Goal: Task Accomplishment & Management: Use online tool/utility

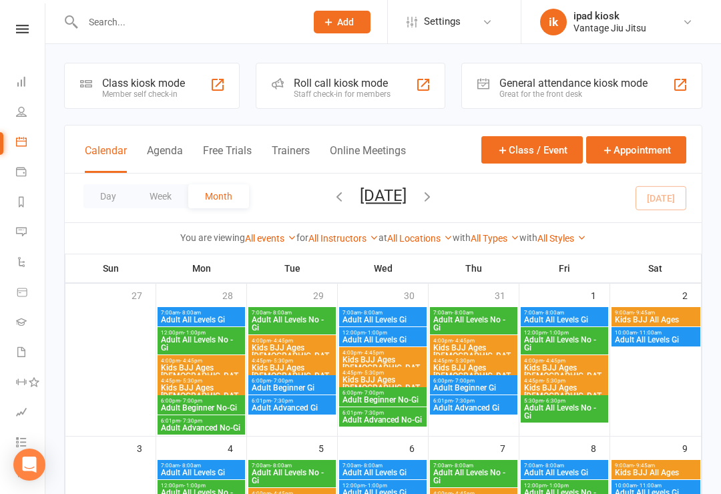
click at [145, 87] on div "Class kiosk mode" at bounding box center [143, 83] width 83 height 13
click at [27, 145] on link "Calendar" at bounding box center [31, 143] width 30 height 30
click at [108, 216] on div "Day Week Month [DATE] [DATE] Sun Mon Tue Wed Thu Fri Sat 27 28 29 30 31 01 02 0…" at bounding box center [383, 198] width 637 height 49
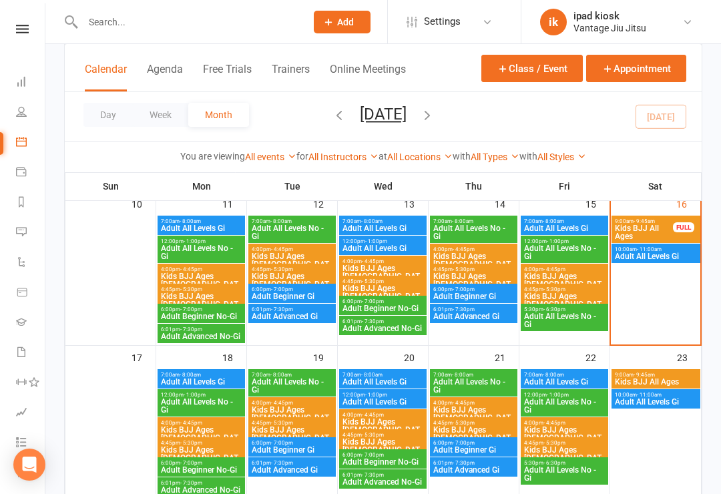
scroll to position [401, 0]
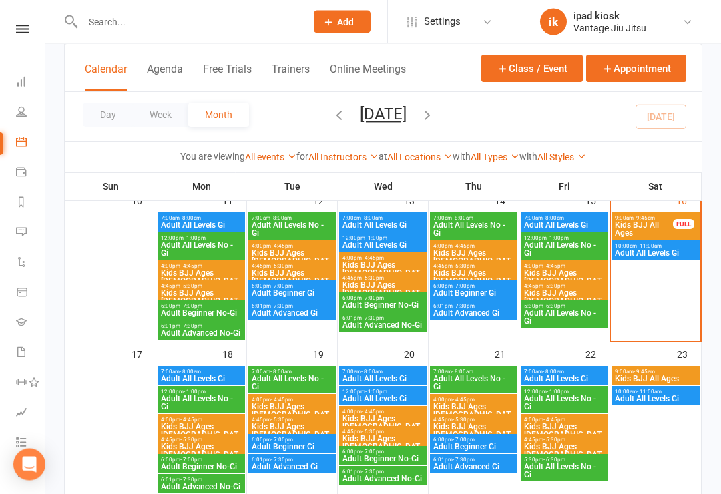
click at [552, 400] on span "Adult All Levels No - Gi" at bounding box center [565, 403] width 82 height 16
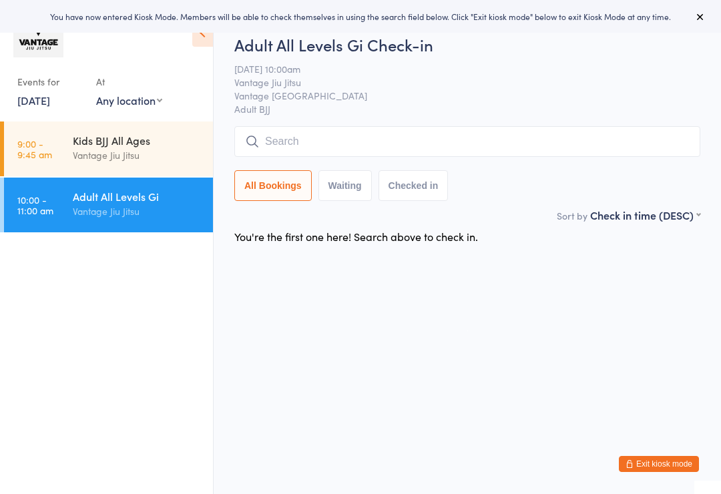
click at [399, 145] on input "search" at bounding box center [467, 141] width 466 height 31
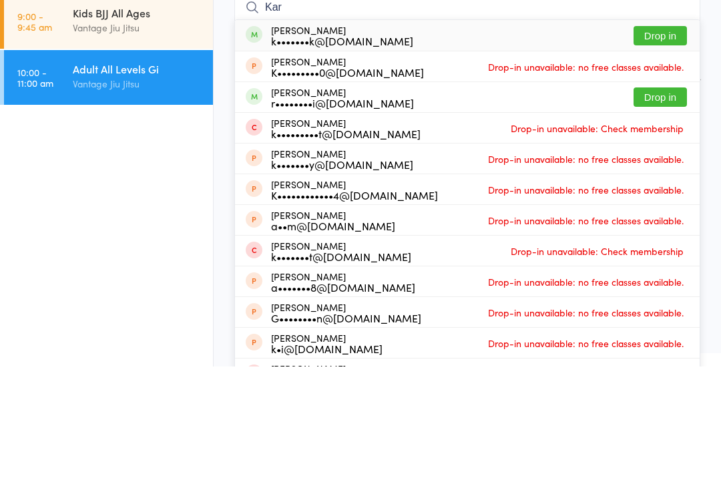
type input "Kar"
click at [660, 154] on button "Drop in" at bounding box center [660, 163] width 53 height 19
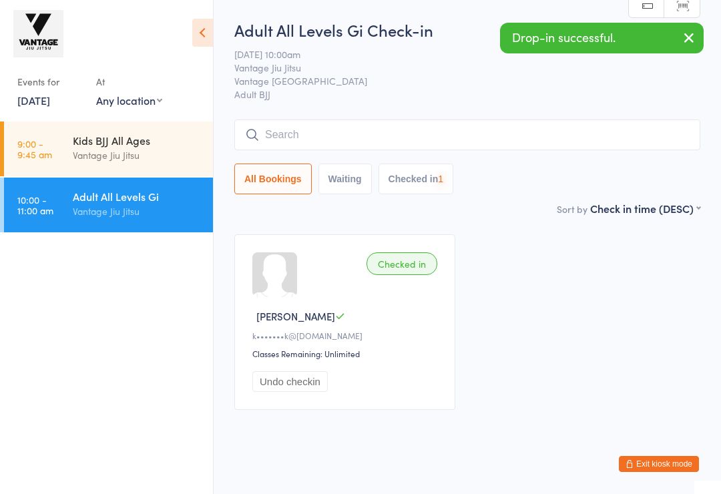
click at [414, 134] on input "search" at bounding box center [467, 135] width 466 height 31
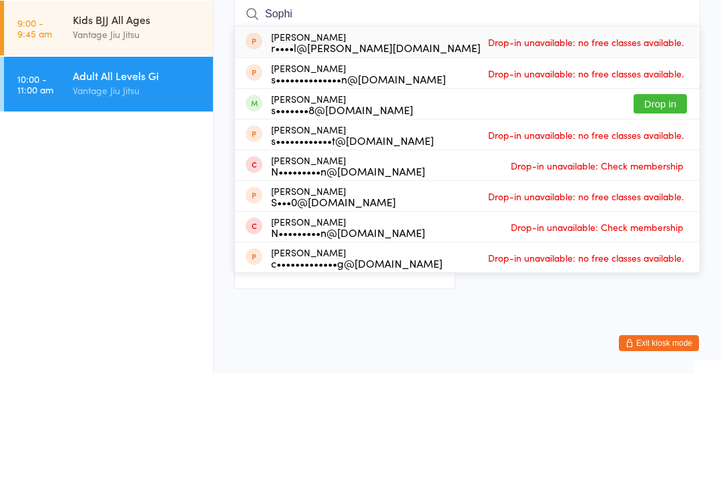
type input "Sophi"
click at [660, 215] on button "Drop in" at bounding box center [660, 224] width 53 height 19
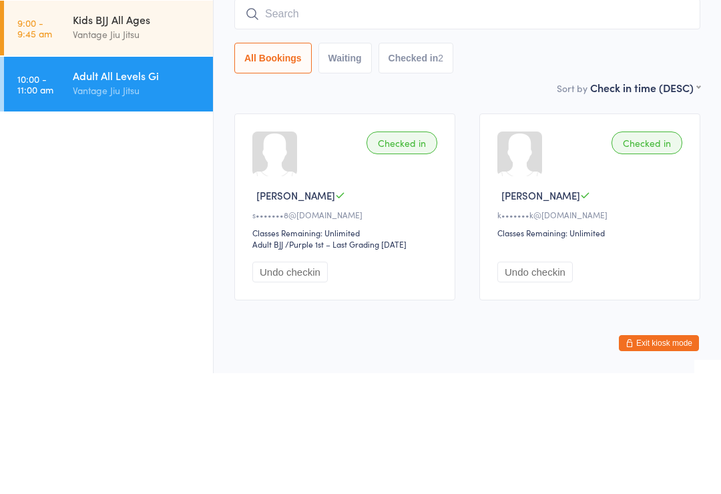
click at [337, 120] on input "search" at bounding box center [467, 135] width 466 height 31
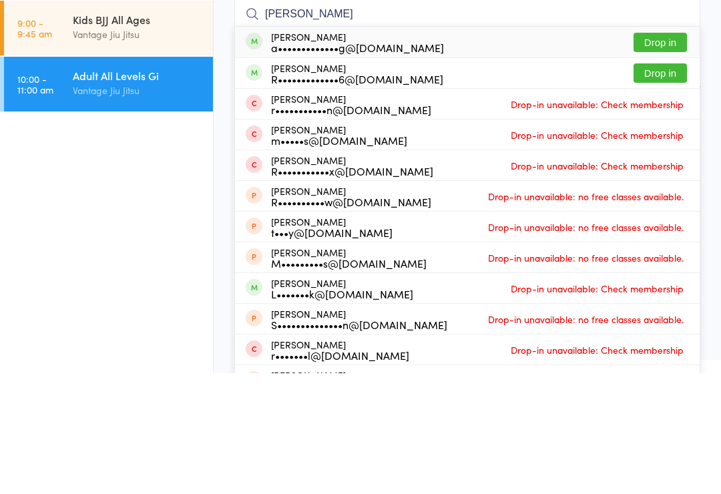
type input "Ronn"
click at [668, 154] on button "Drop in" at bounding box center [660, 163] width 53 height 19
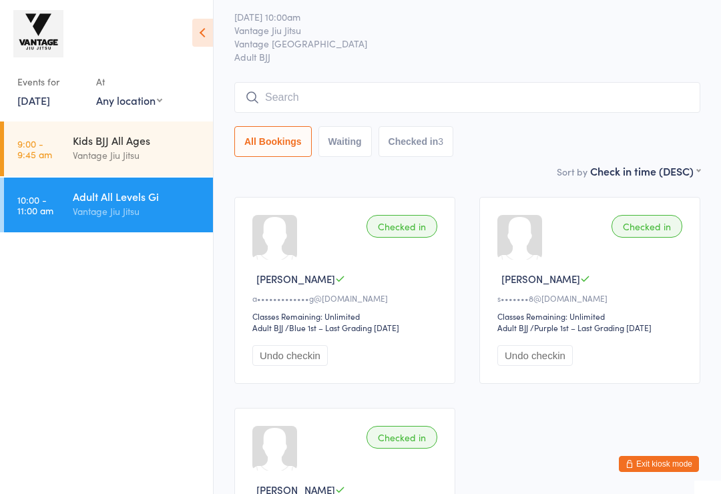
click at [297, 98] on input "search" at bounding box center [467, 97] width 466 height 31
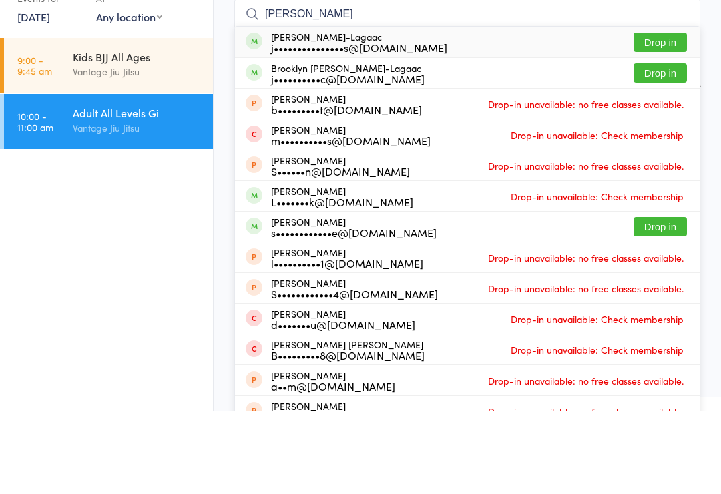
type input "Sam briones"
click at [320, 126] on div "j•••••••••••••••s@gmail.com" at bounding box center [359, 131] width 176 height 11
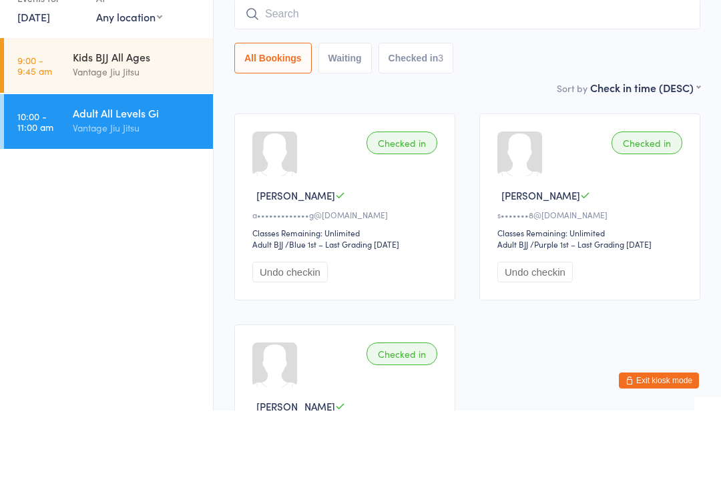
scroll to position [121, 0]
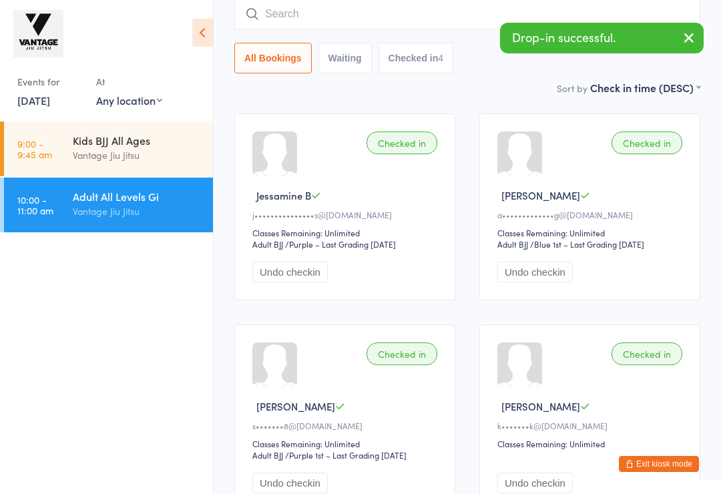
click at [404, 149] on div "Checked in" at bounding box center [402, 143] width 71 height 23
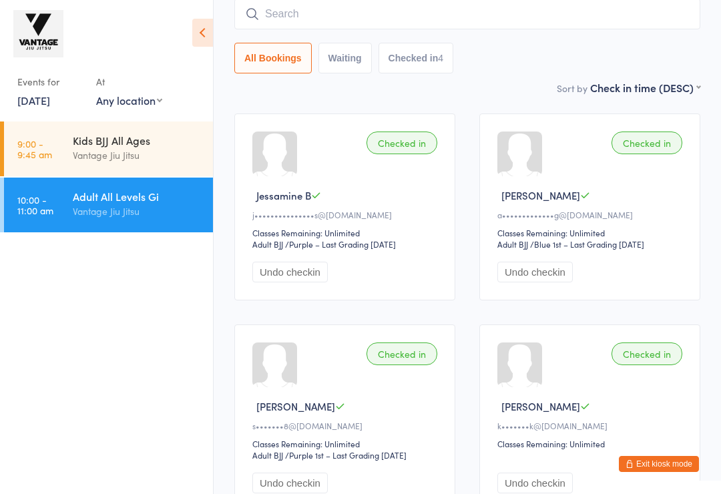
click at [425, 18] on input "search" at bounding box center [467, 14] width 466 height 31
click at [224, 107] on div "Checked in Jessamine B j•••••••••••••••s@gmail.com Classes Remaining: Unlimited…" at bounding box center [467, 313] width 490 height 422
click at [50, 105] on link "16 Aug, 2025" at bounding box center [33, 100] width 33 height 15
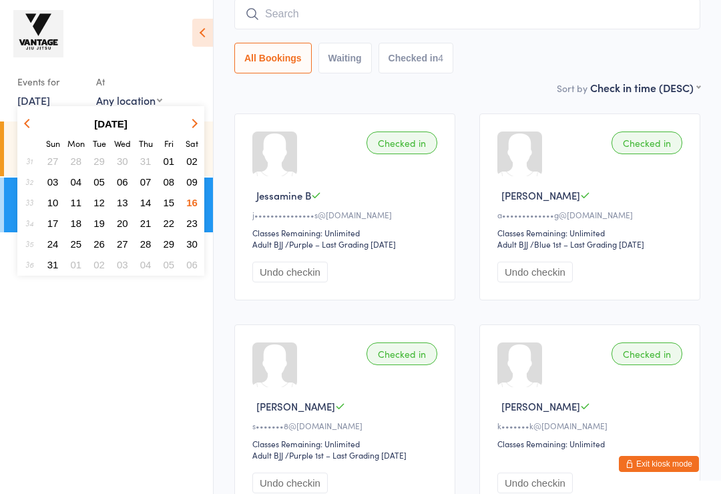
click at [27, 124] on icon "button" at bounding box center [28, 123] width 9 height 9
click at [195, 124] on icon "button" at bounding box center [192, 123] width 9 height 9
click at [224, 317] on div "Checked in Jessamine B j•••••••••••••••s@gmail.com Classes Remaining: Unlimited…" at bounding box center [467, 313] width 490 height 422
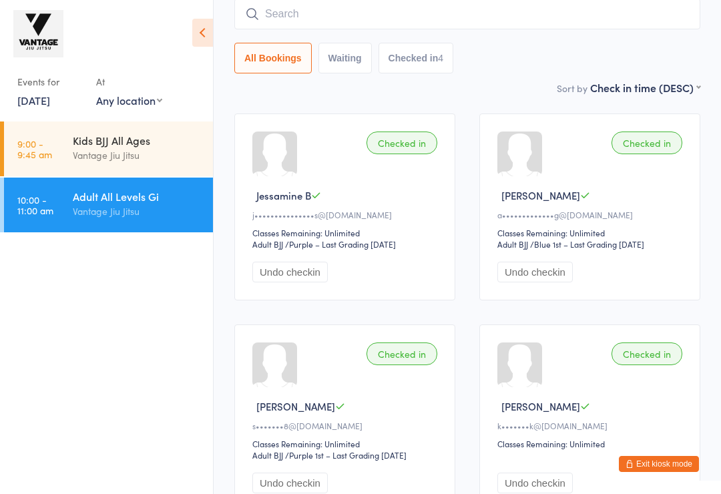
click at [202, 27] on icon at bounding box center [202, 33] width 21 height 28
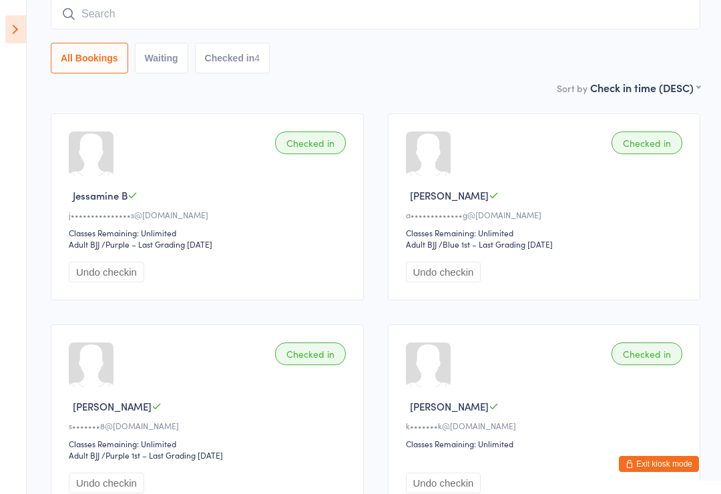
click at [22, 21] on icon at bounding box center [15, 29] width 21 height 28
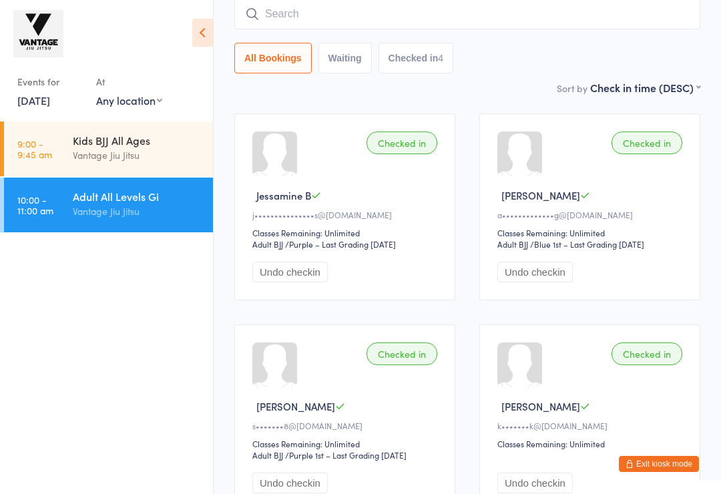
click at [50, 96] on link "16 Aug, 2025" at bounding box center [33, 100] width 33 height 15
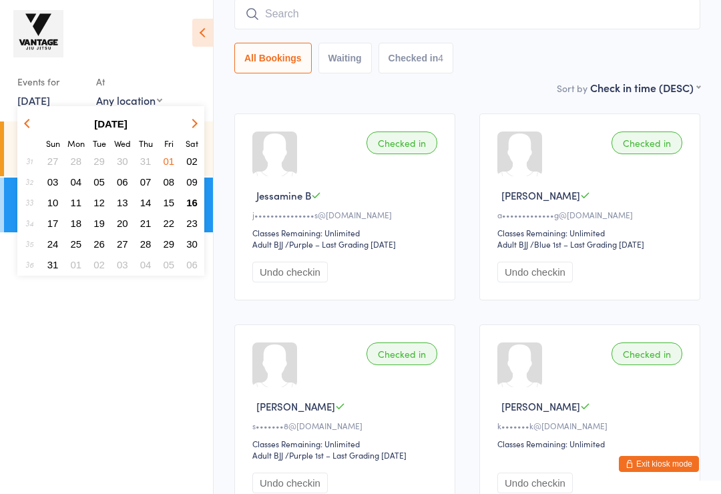
click at [97, 211] on button "12" at bounding box center [99, 203] width 21 height 18
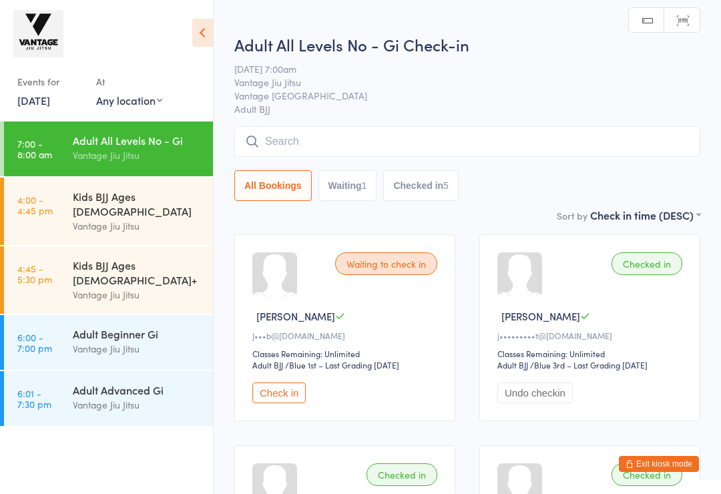
click at [280, 137] on input "search" at bounding box center [467, 141] width 466 height 31
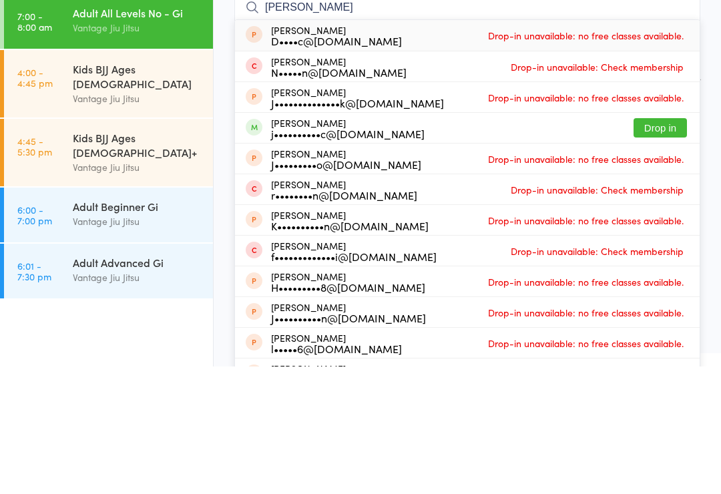
type input "Jason"
click at [653, 246] on button "Drop in" at bounding box center [660, 255] width 53 height 19
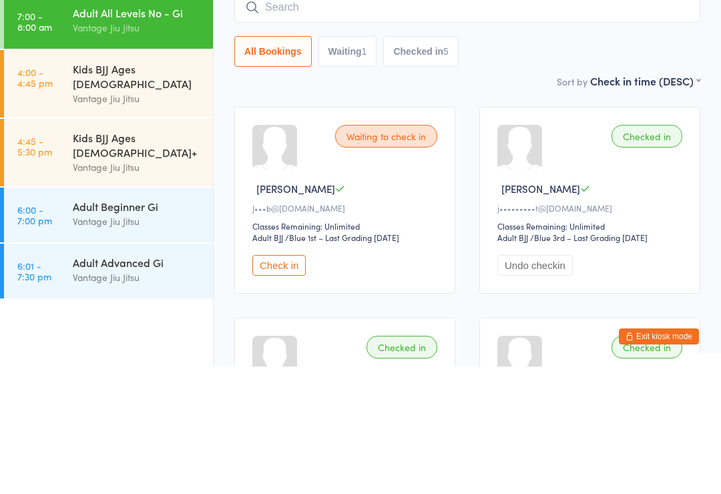
scroll to position [128, 0]
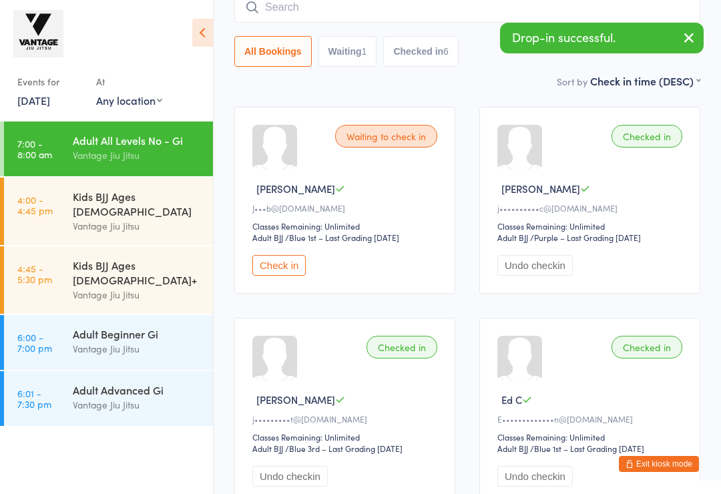
click at [290, 17] on input "search" at bounding box center [467, 7] width 466 height 31
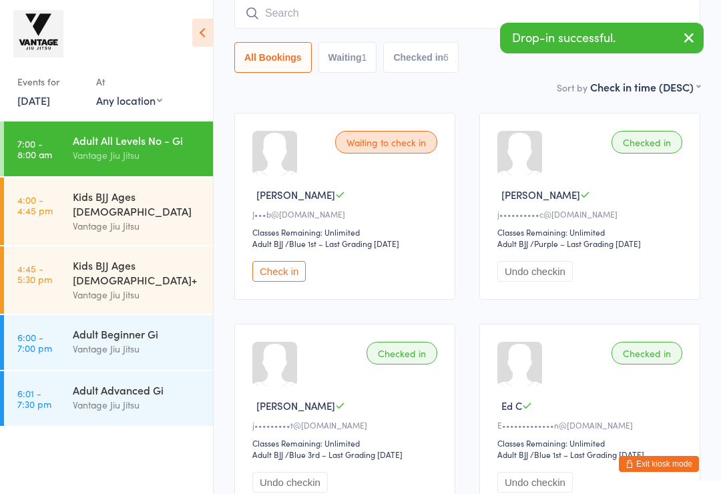
scroll to position [121, 0]
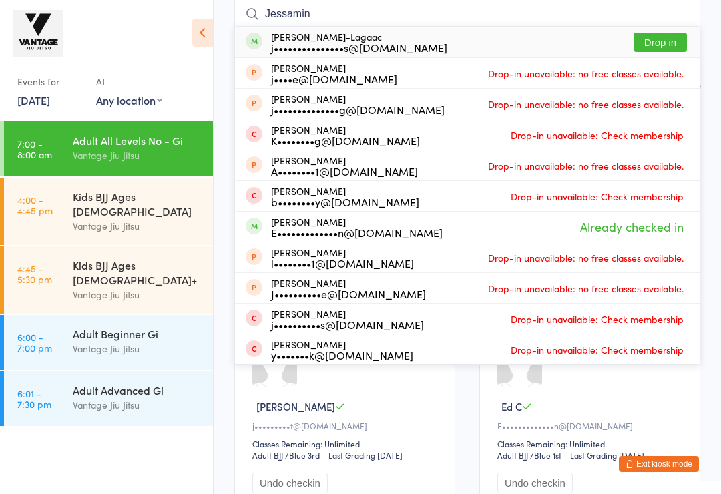
type input "Jessamin"
click at [656, 44] on button "Drop in" at bounding box center [660, 42] width 53 height 19
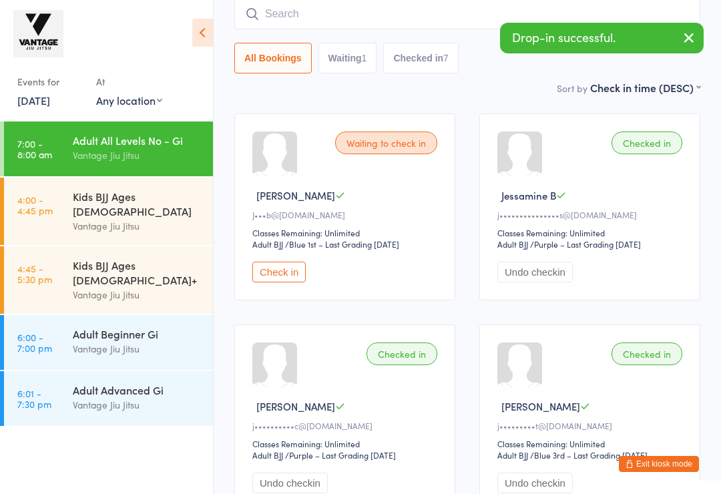
click at [200, 32] on icon at bounding box center [202, 33] width 21 height 28
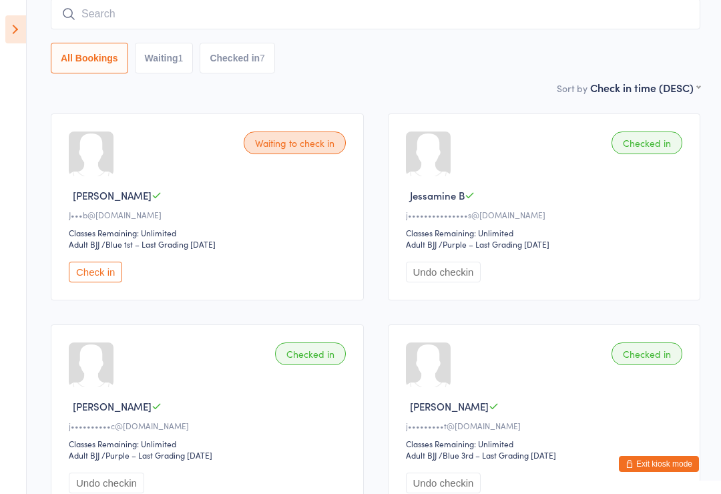
click at [25, 29] on icon at bounding box center [15, 29] width 21 height 28
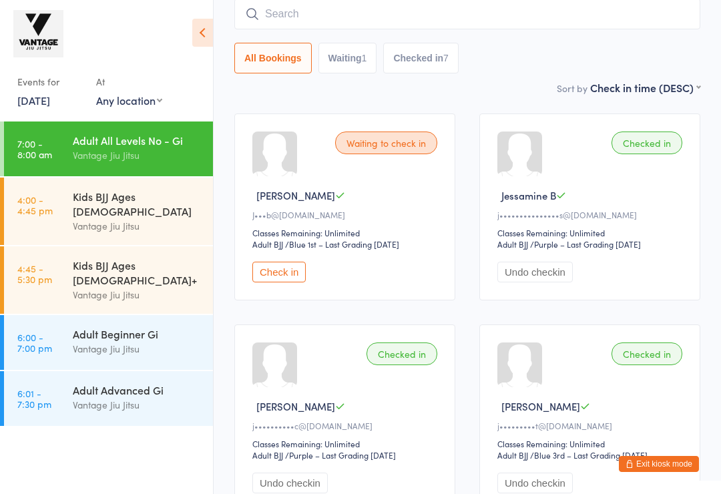
click at [205, 39] on icon at bounding box center [202, 33] width 21 height 28
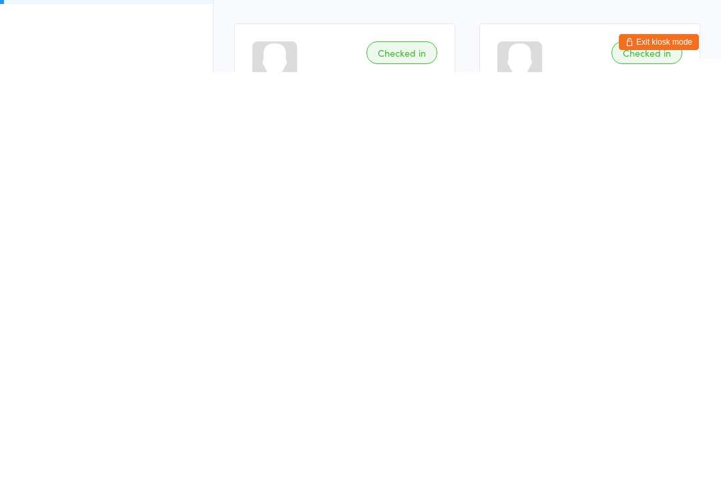
scroll to position [422, 0]
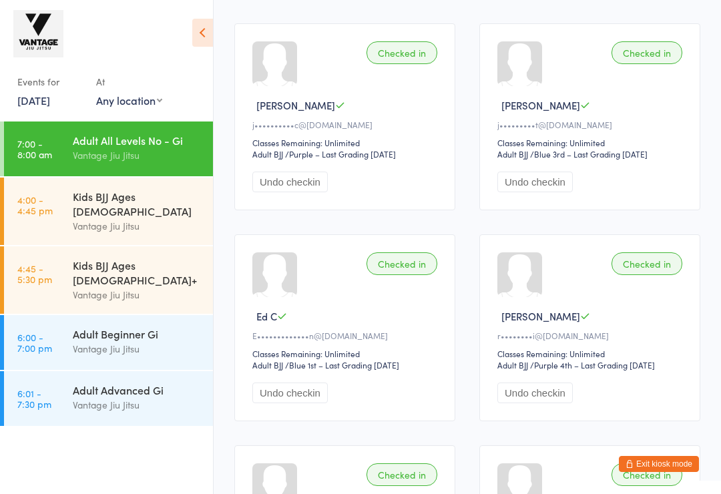
click at [46, 108] on link "12 Aug, 2025" at bounding box center [33, 100] width 33 height 15
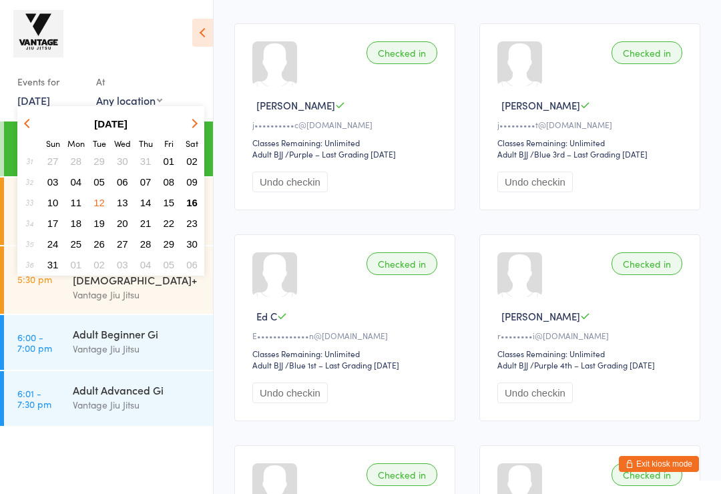
click at [78, 182] on span "04" at bounding box center [76, 181] width 11 height 11
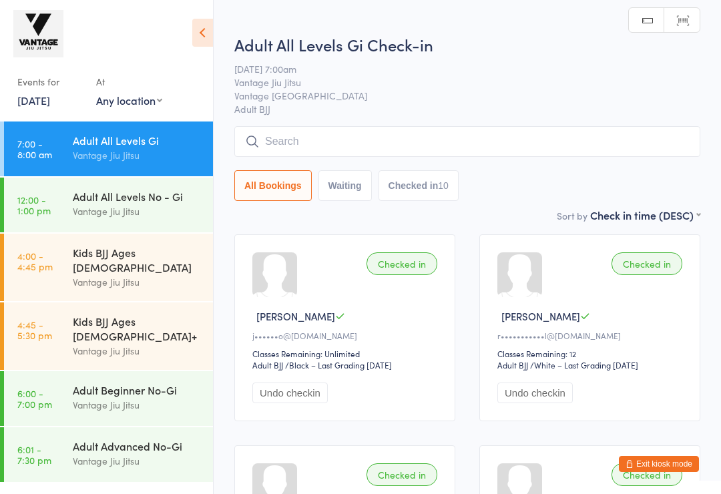
click at [43, 444] on time "6:01 - 7:30 pm" at bounding box center [34, 454] width 34 height 21
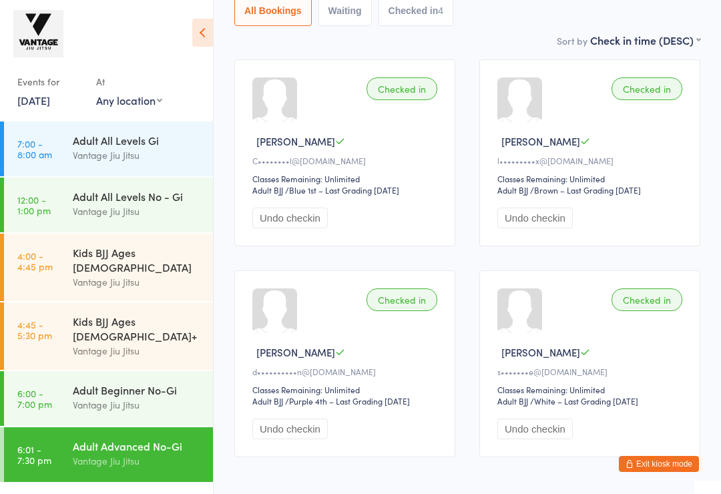
scroll to position [232, 0]
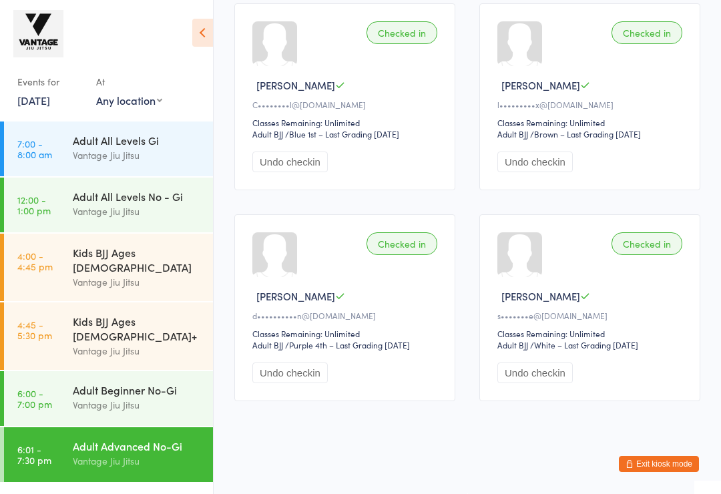
click at [200, 31] on icon at bounding box center [202, 33] width 21 height 28
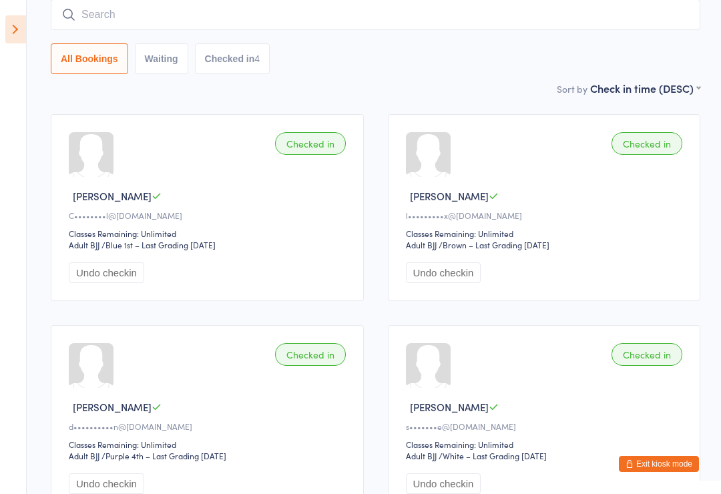
scroll to position [0, 0]
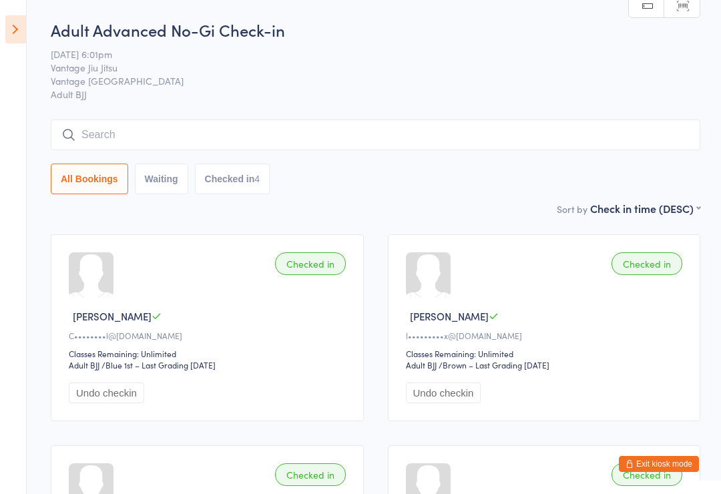
click at [21, 30] on icon at bounding box center [15, 29] width 21 height 28
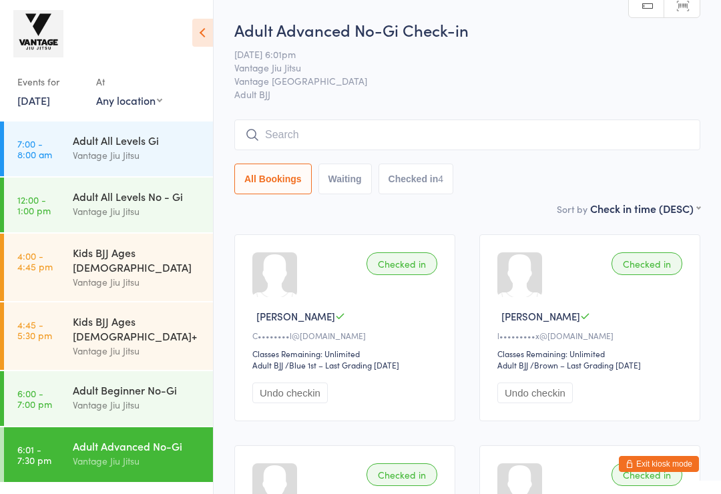
click at [35, 102] on link "4 Aug, 2025" at bounding box center [33, 100] width 33 height 15
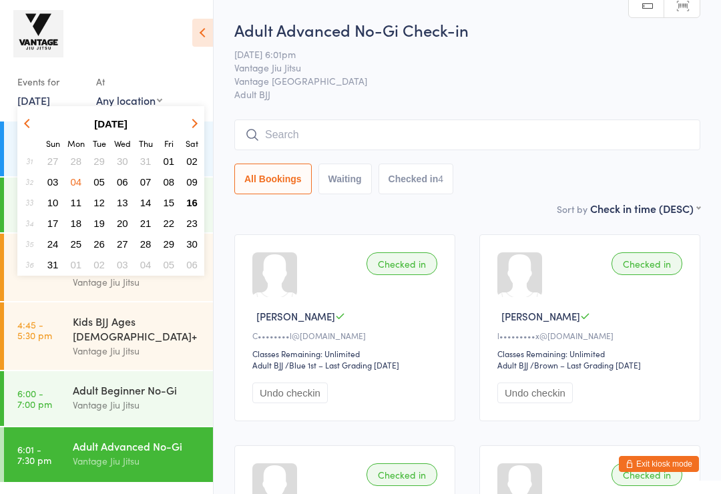
click at [97, 186] on span "05" at bounding box center [98, 181] width 11 height 11
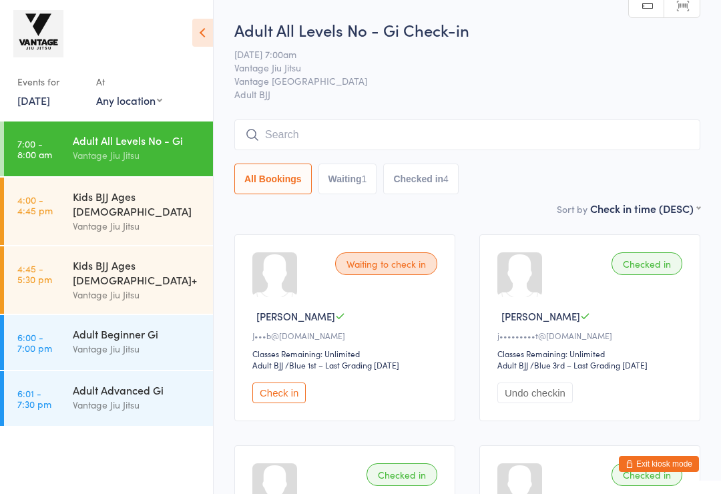
click at [57, 379] on link "6:01 - 7:30 pm Adult Advanced Gi Vantage Jiu Jitsu" at bounding box center [108, 398] width 209 height 55
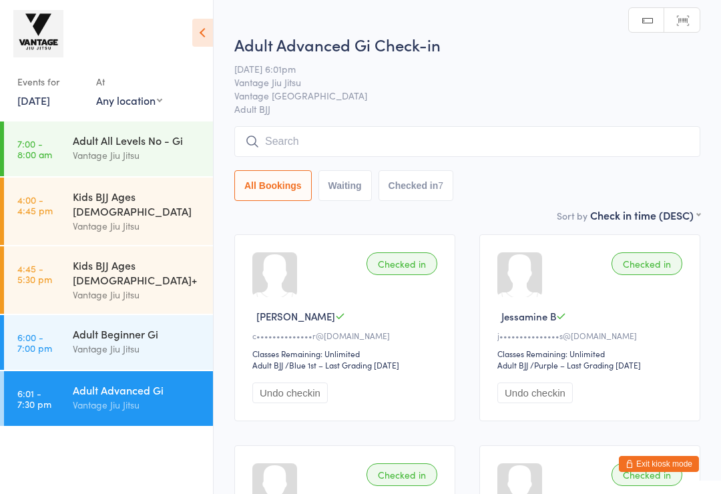
click at [45, 332] on time "6:00 - 7:00 pm" at bounding box center [34, 342] width 35 height 21
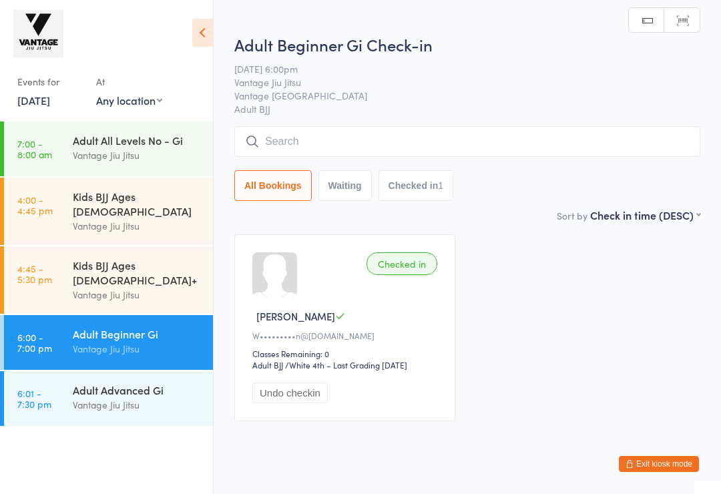
click at [51, 388] on time "6:01 - 7:30 pm" at bounding box center [34, 398] width 34 height 21
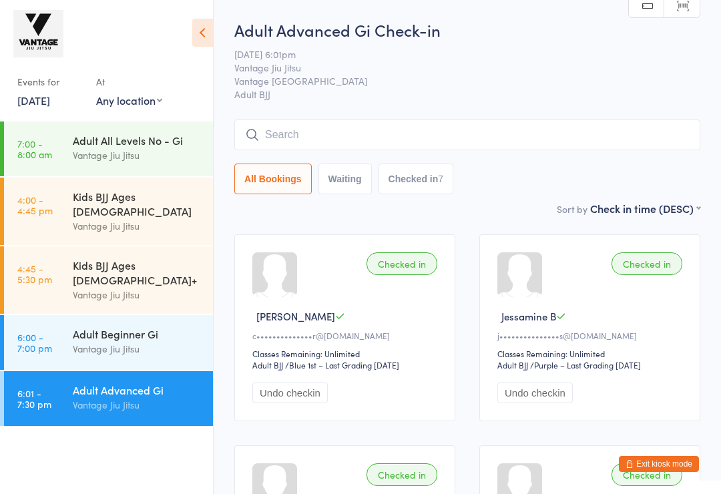
click at [34, 104] on link "5 Aug, 2025" at bounding box center [33, 100] width 33 height 15
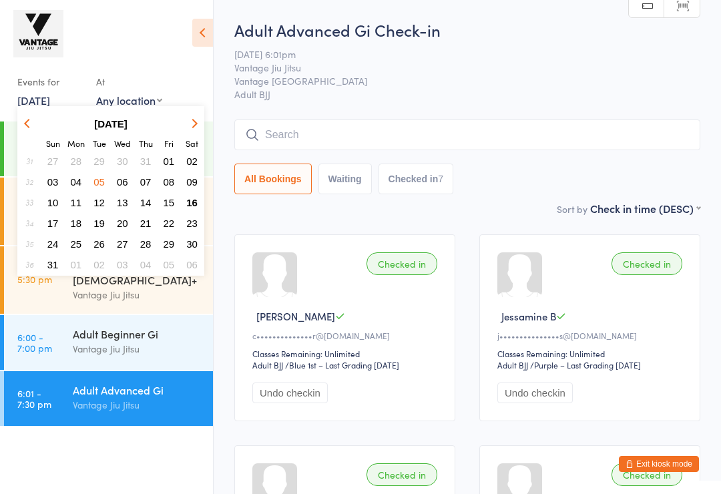
click at [151, 184] on span "07" at bounding box center [145, 181] width 11 height 11
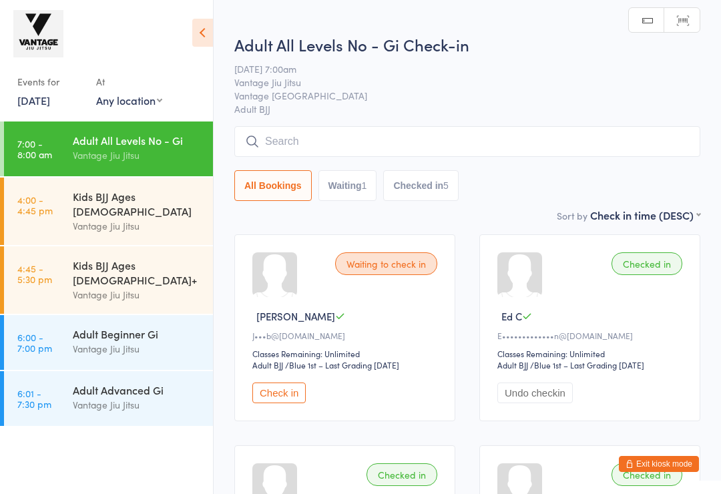
click at [52, 315] on link "6:00 - 7:00 pm Adult Beginner Gi Vantage Jiu Jitsu" at bounding box center [108, 342] width 209 height 55
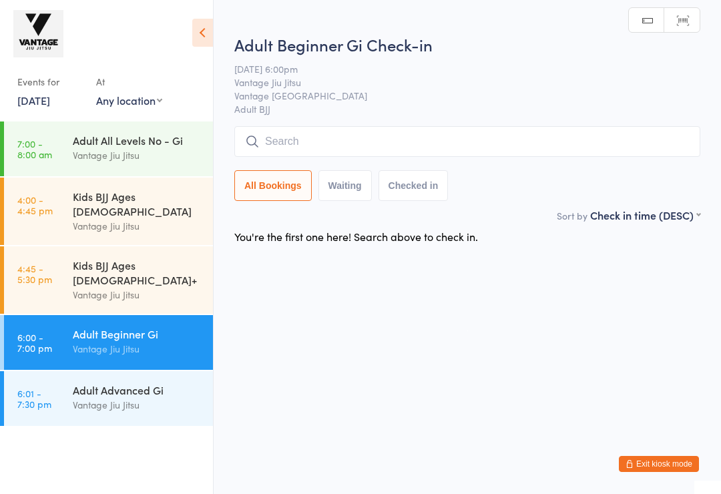
click at [67, 379] on link "6:01 - 7:30 pm Adult Advanced Gi Vantage Jiu Jitsu" at bounding box center [108, 398] width 209 height 55
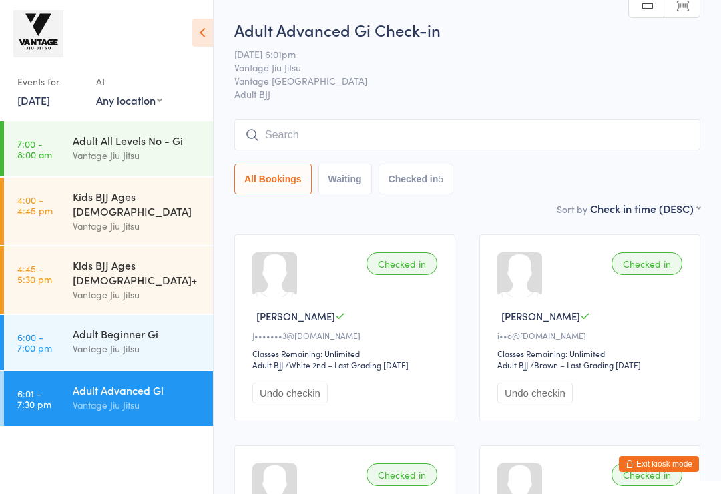
click at [299, 138] on input "search" at bounding box center [467, 135] width 466 height 31
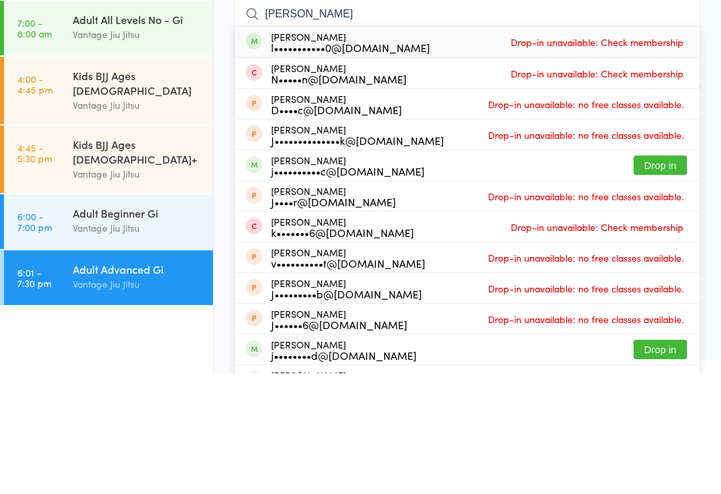
type input "Jas"
click at [656, 276] on button "Drop in" at bounding box center [660, 285] width 53 height 19
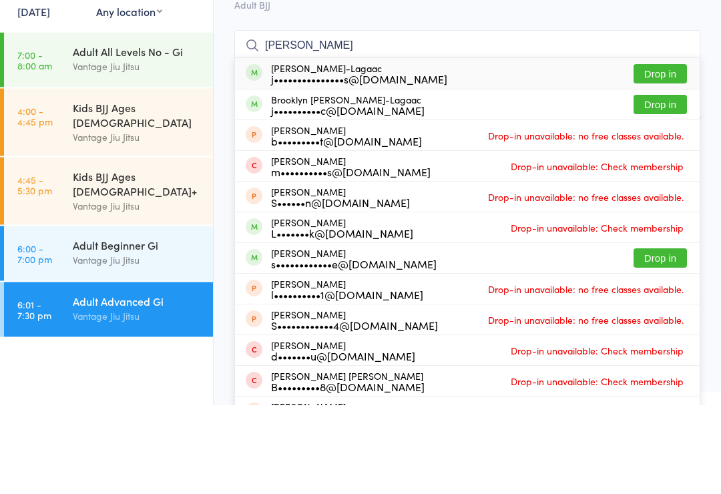
type input "sam briones"
click at [645, 154] on button "Drop in" at bounding box center [660, 163] width 53 height 19
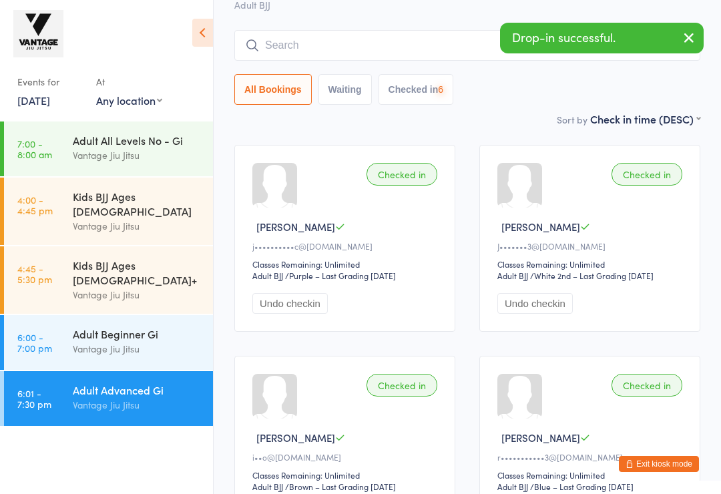
click at [69, 270] on link "4:45 - 5:30 pm Kids BJJ Ages 10+ Vantage Jiu Jitsu" at bounding box center [108, 279] width 209 height 67
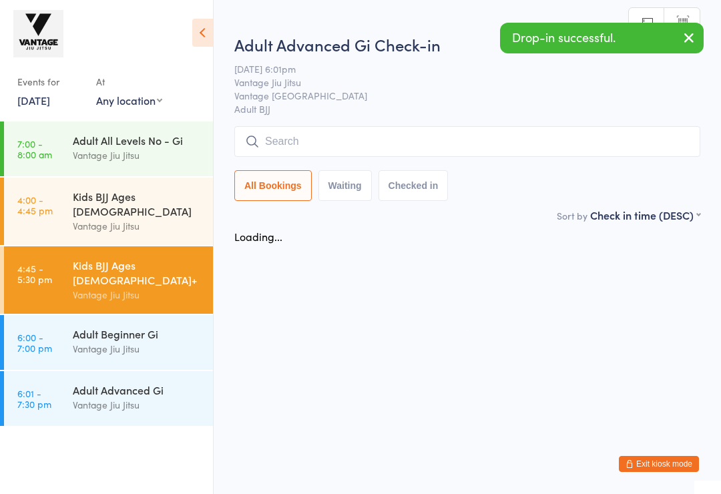
click at [292, 138] on input "search" at bounding box center [467, 141] width 466 height 31
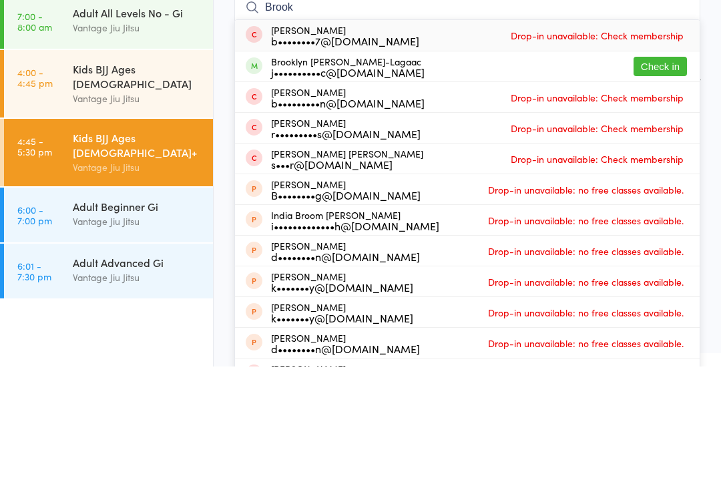
type input "Brook"
click at [660, 184] on button "Check in" at bounding box center [660, 193] width 53 height 19
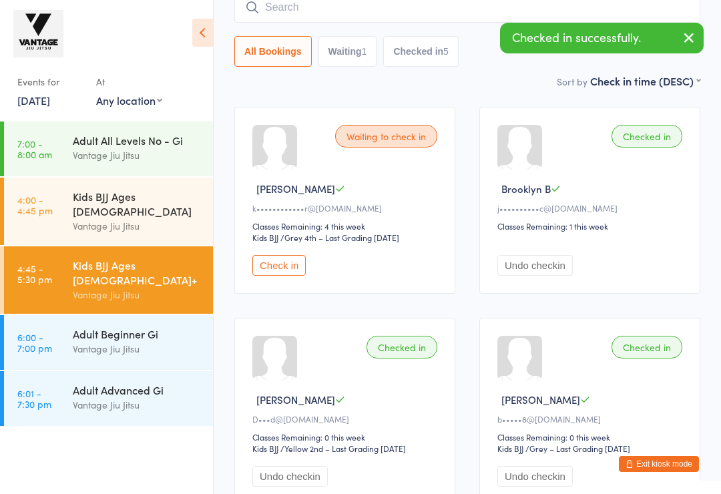
click at [39, 91] on div "Events for" at bounding box center [49, 82] width 65 height 22
click at [47, 105] on link "7 Aug, 2025" at bounding box center [33, 100] width 33 height 15
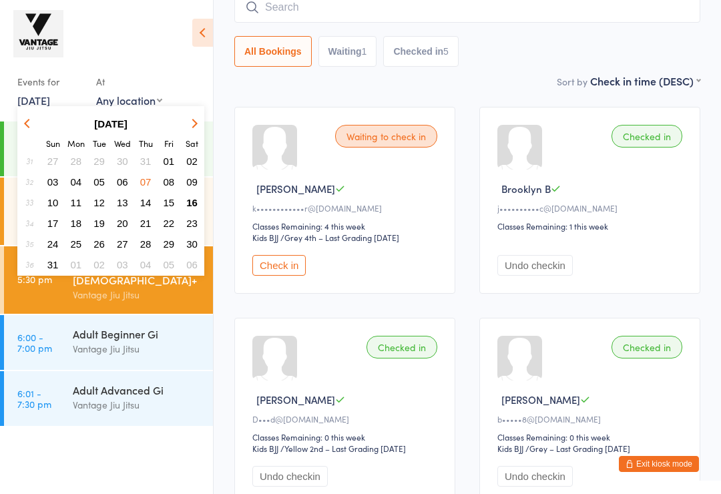
click at [194, 188] on span "09" at bounding box center [191, 181] width 11 height 11
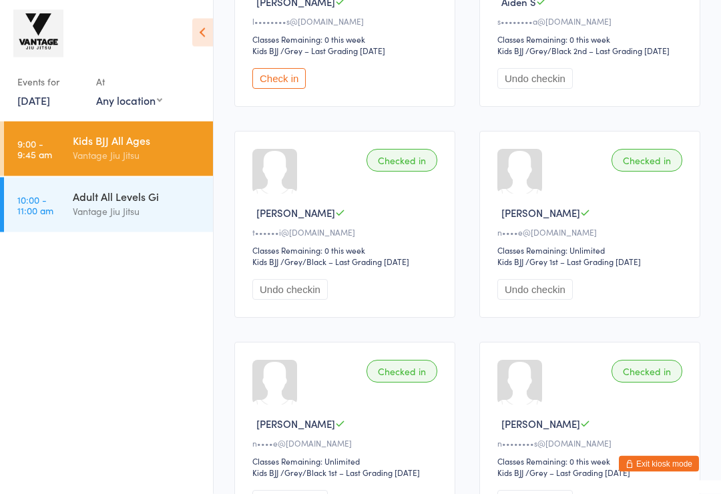
scroll to position [507, 0]
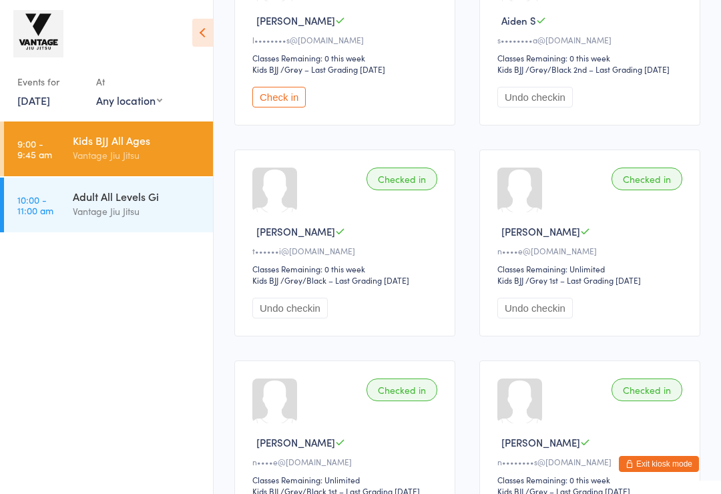
click at [96, 216] on div "Vantage Jiu Jitsu" at bounding box center [137, 211] width 129 height 15
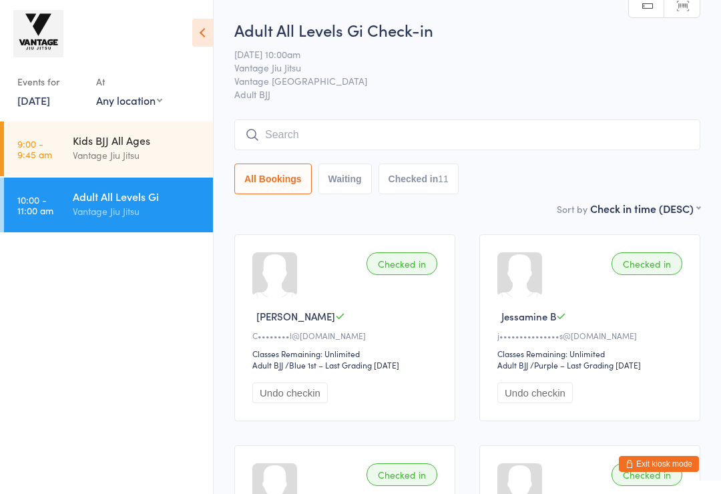
click at [49, 101] on link "9 Aug, 2025" at bounding box center [33, 100] width 33 height 15
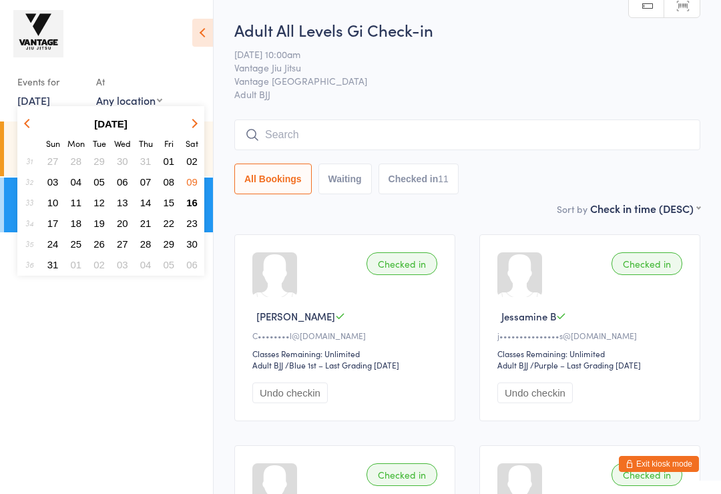
click at [82, 204] on button "11" at bounding box center [76, 203] width 21 height 18
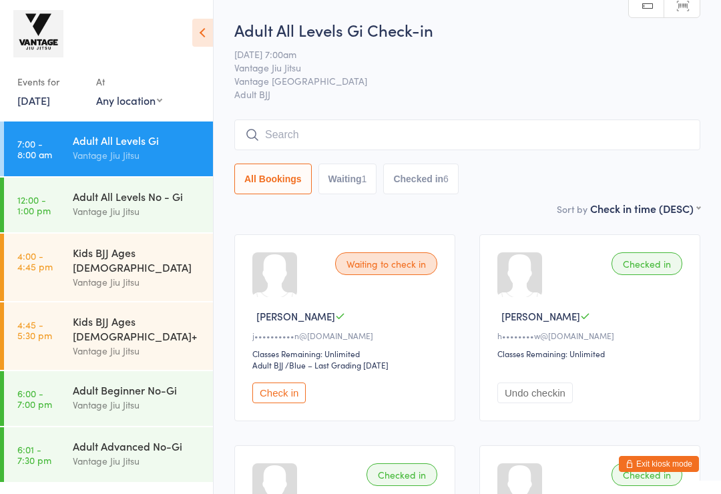
click at [38, 103] on link "11 Aug, 2025" at bounding box center [33, 100] width 33 height 15
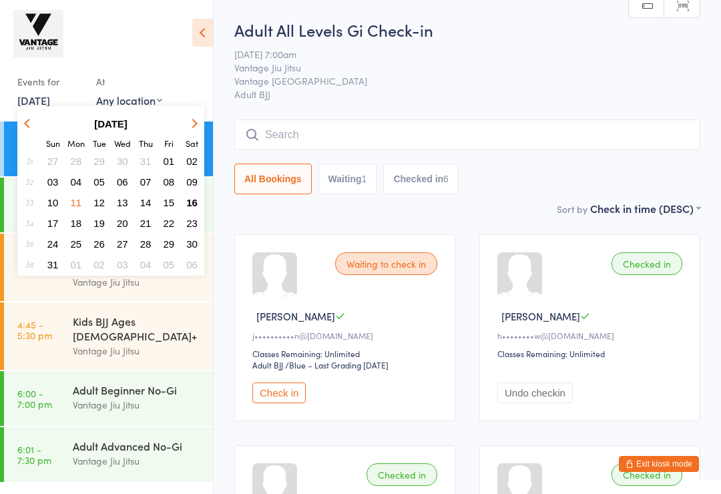
click at [97, 207] on span "12" at bounding box center [98, 202] width 11 height 11
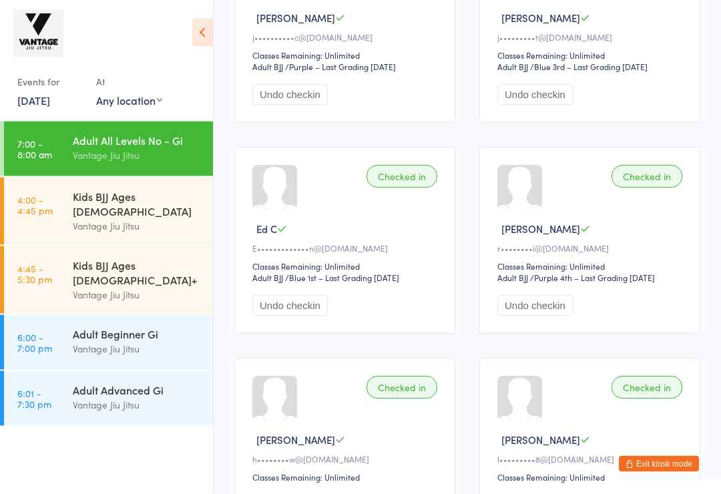
scroll to position [510, 0]
click at [77, 287] on div "Vantage Jiu Jitsu" at bounding box center [137, 294] width 129 height 15
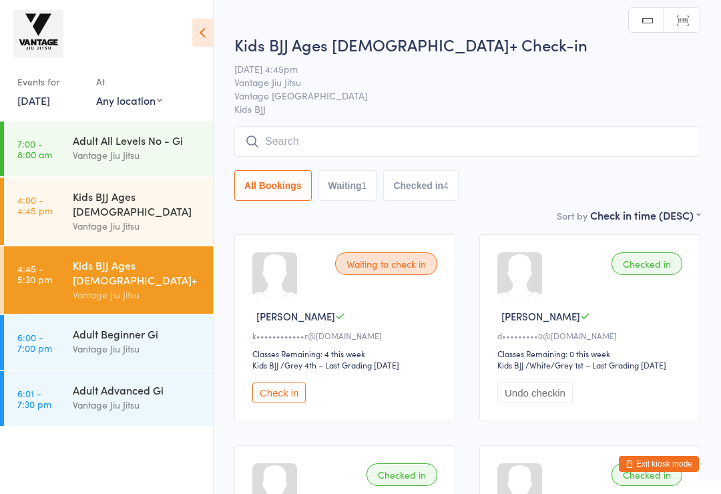
click at [34, 100] on link "12 Aug, 2025" at bounding box center [33, 100] width 33 height 15
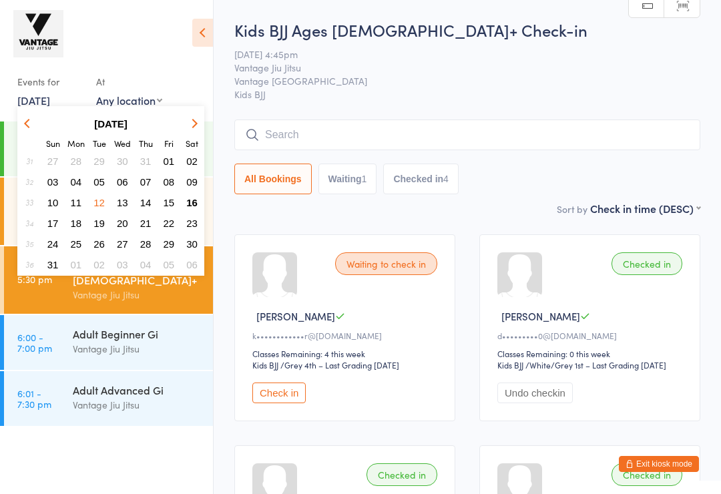
click at [138, 203] on button "14" at bounding box center [146, 203] width 21 height 18
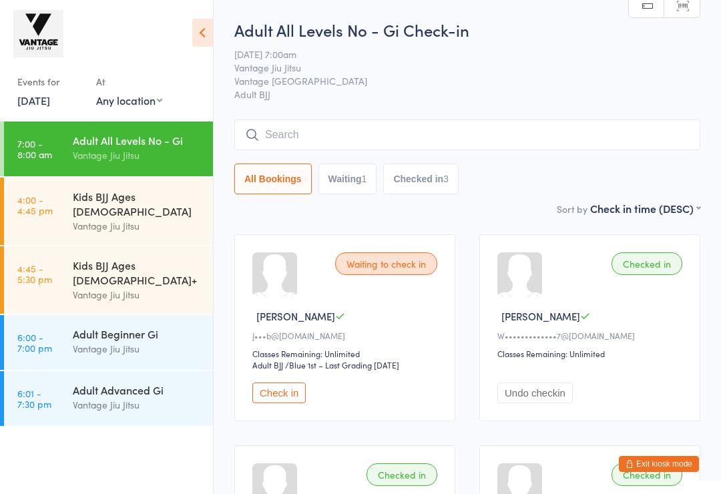
click at [73, 287] on div "Vantage Jiu Jitsu" at bounding box center [137, 294] width 129 height 15
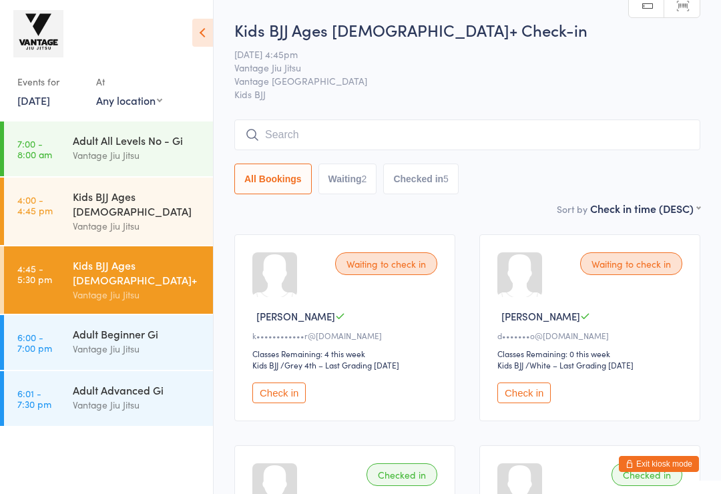
click at [41, 100] on link "14 Aug, 2025" at bounding box center [33, 100] width 33 height 15
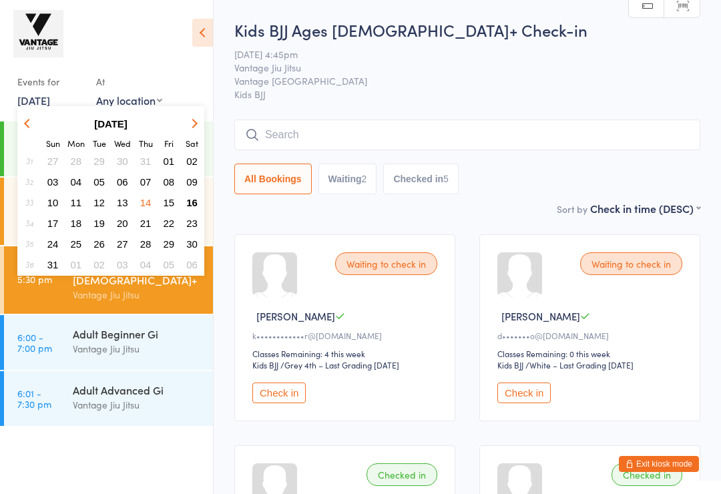
click at [200, 205] on button "16" at bounding box center [192, 203] width 21 height 18
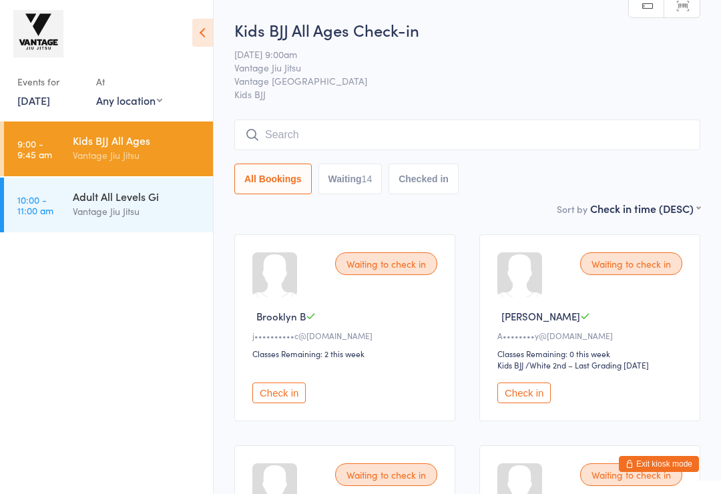
click at [278, 400] on button "Check in" at bounding box center [278, 393] width 53 height 21
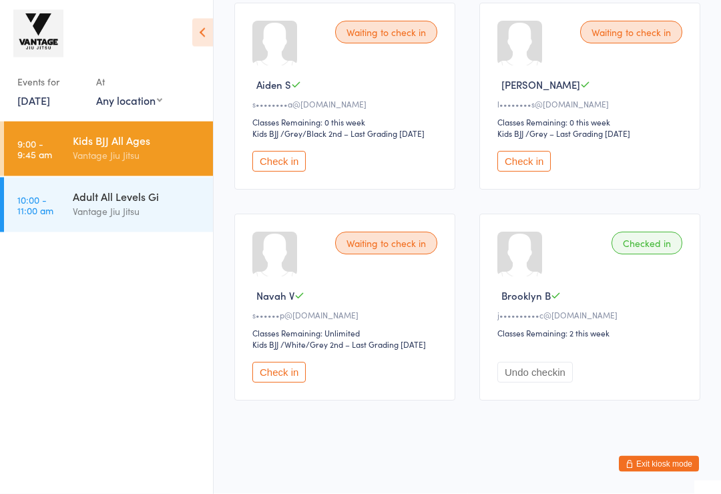
scroll to position [1323, 0]
click at [111, 204] on div "Adult All Levels Gi" at bounding box center [137, 196] width 129 height 15
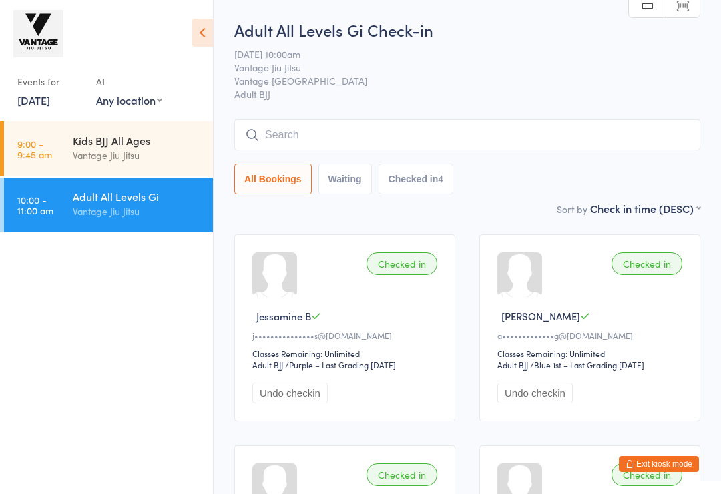
click at [298, 142] on input "search" at bounding box center [467, 135] width 466 height 31
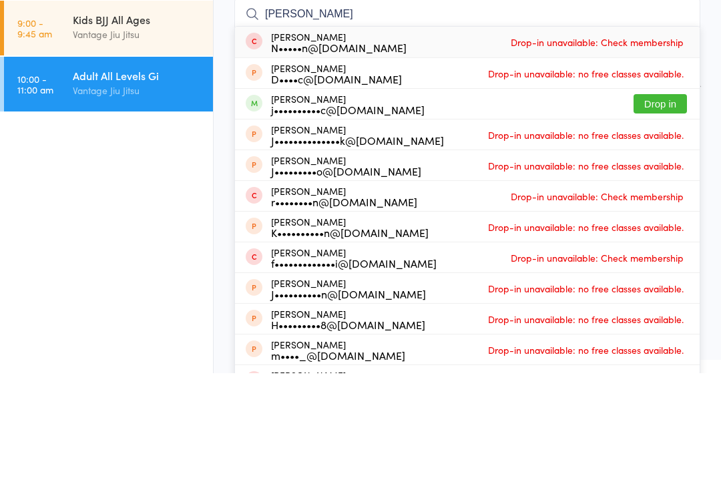
type input "Jason lag"
click at [306, 214] on div "Jason Lagaac j••••••••••c@me.com" at bounding box center [348, 224] width 154 height 21
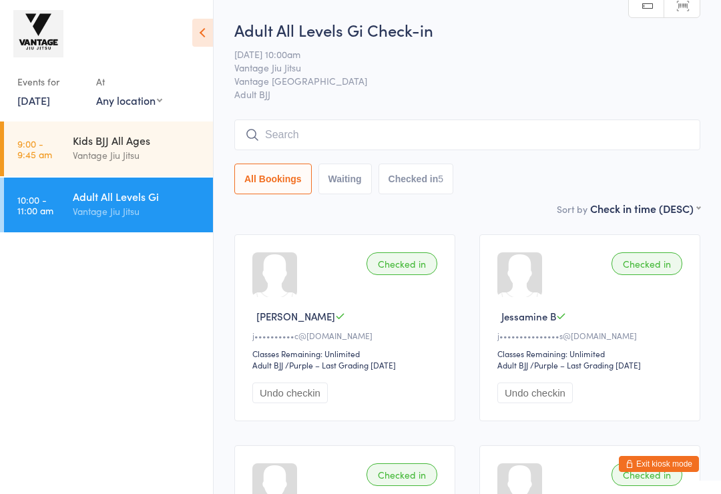
click at [35, 84] on div "Events for" at bounding box center [49, 82] width 65 height 22
click at [44, 104] on link "16 Aug, 2025" at bounding box center [33, 100] width 33 height 15
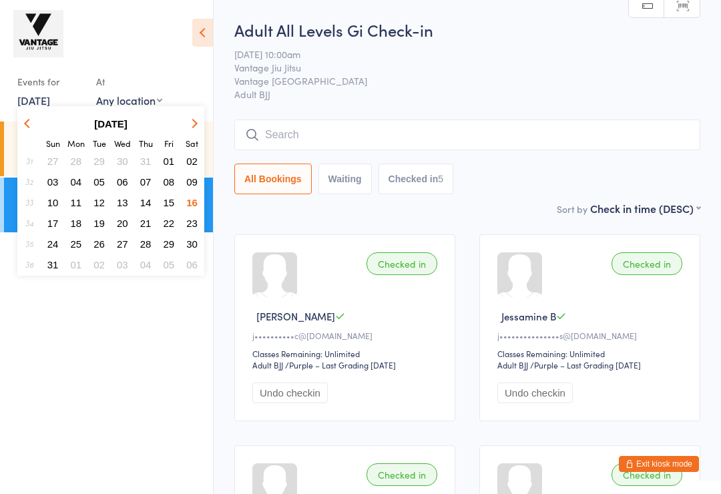
click at [77, 181] on span "04" at bounding box center [76, 181] width 11 height 11
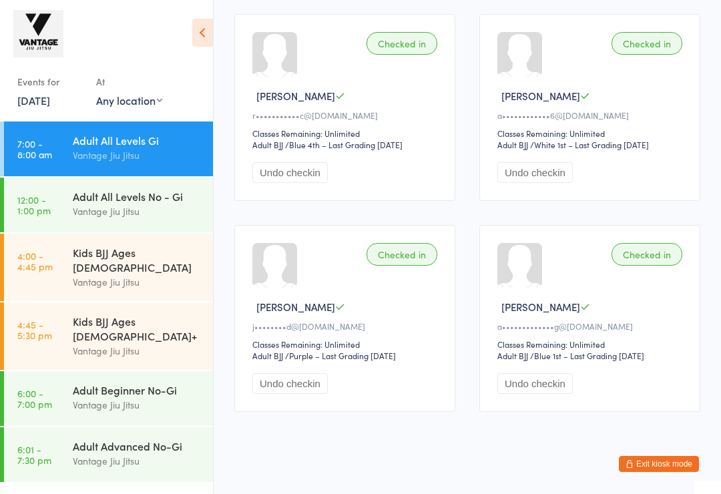
scroll to position [879, 0]
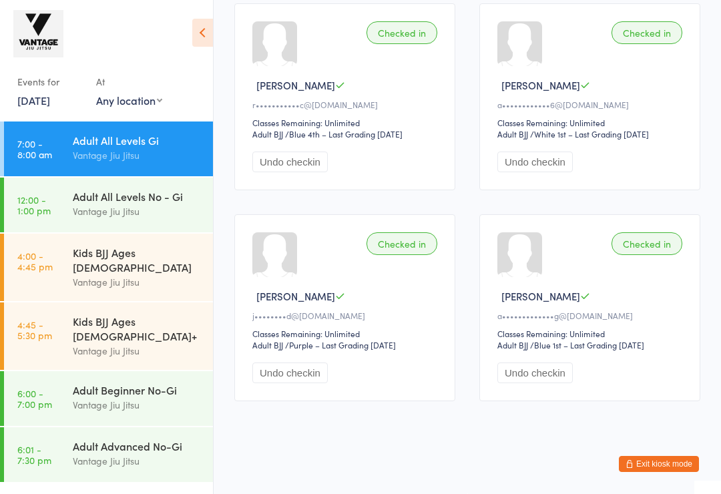
click at [74, 397] on div "Vantage Jiu Jitsu" at bounding box center [137, 404] width 129 height 15
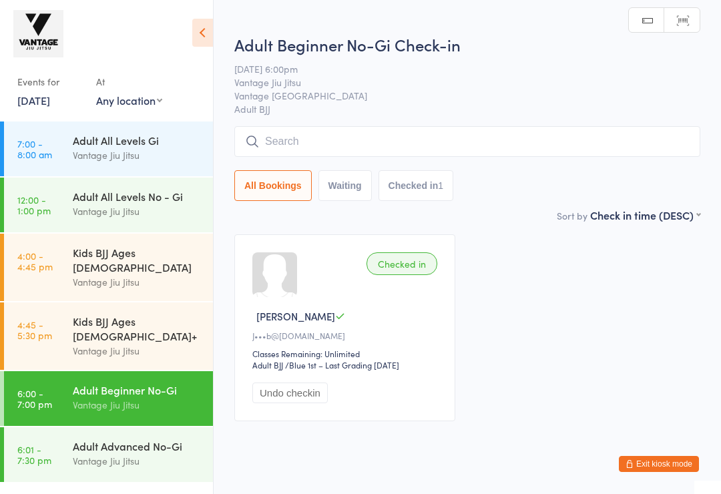
click at [51, 444] on time "6:01 - 7:30 pm" at bounding box center [34, 454] width 34 height 21
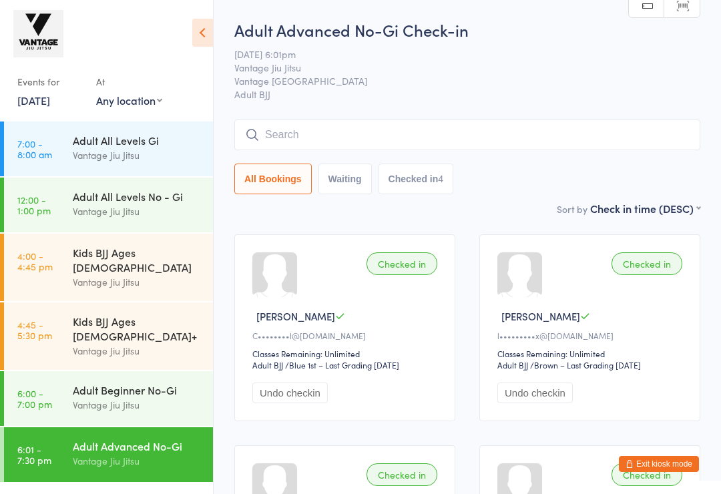
click at [50, 103] on link "4 Aug, 2025" at bounding box center [33, 100] width 33 height 15
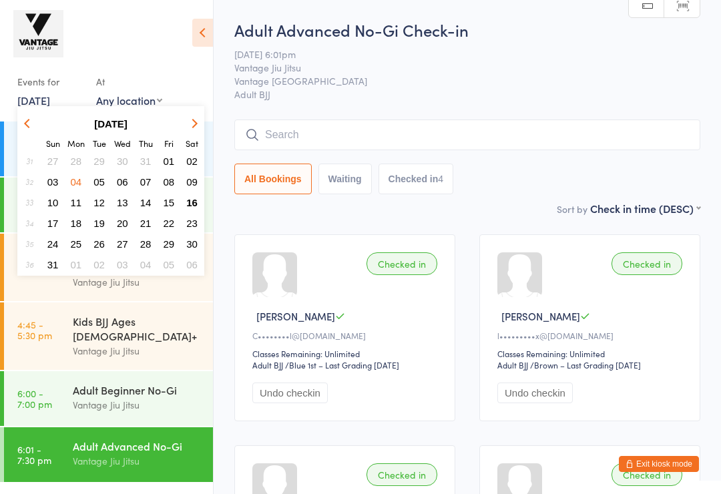
click at [37, 127] on button "button" at bounding box center [29, 124] width 20 height 18
click at [79, 249] on span "28" at bounding box center [76, 243] width 11 height 11
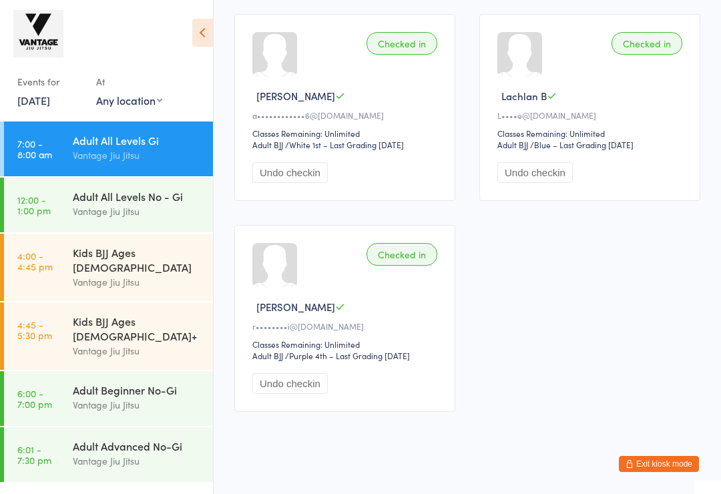
scroll to position [879, 0]
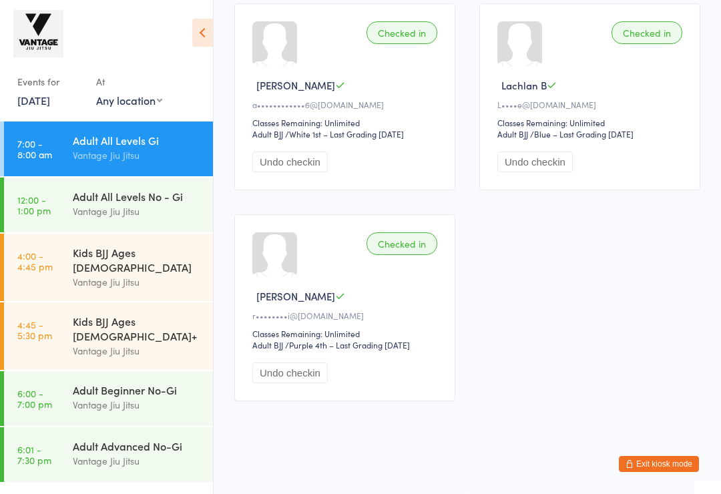
click at [110, 383] on div "Adult Beginner No-Gi" at bounding box center [137, 390] width 129 height 15
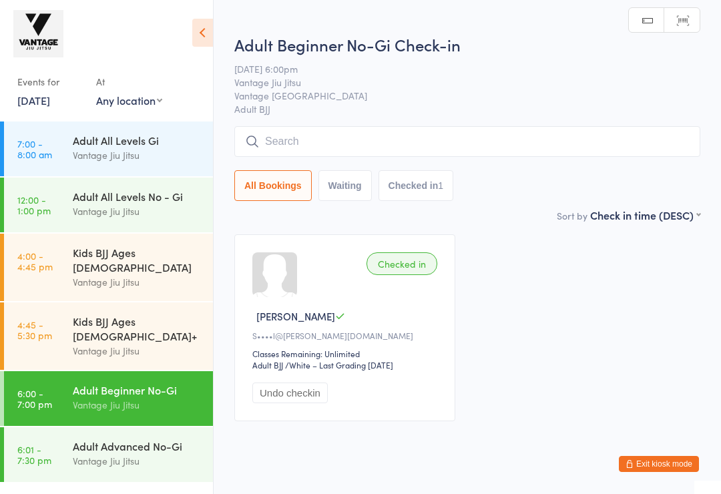
click at [62, 430] on link "6:01 - 7:30 pm Adult Advanced No-Gi Vantage Jiu Jitsu" at bounding box center [108, 454] width 209 height 55
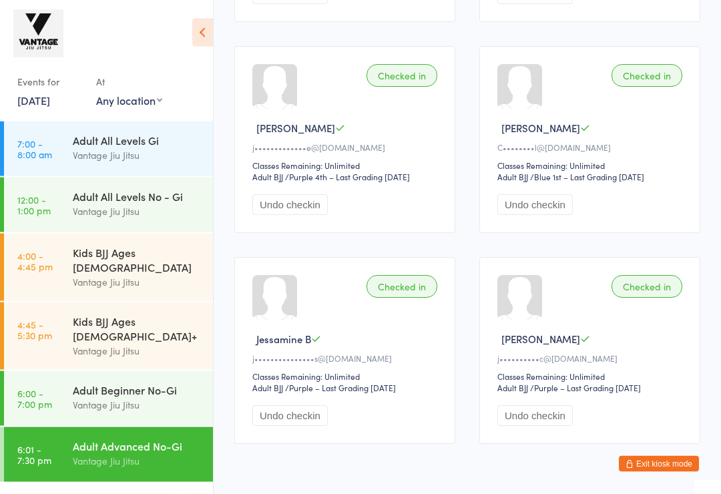
scroll to position [448, 0]
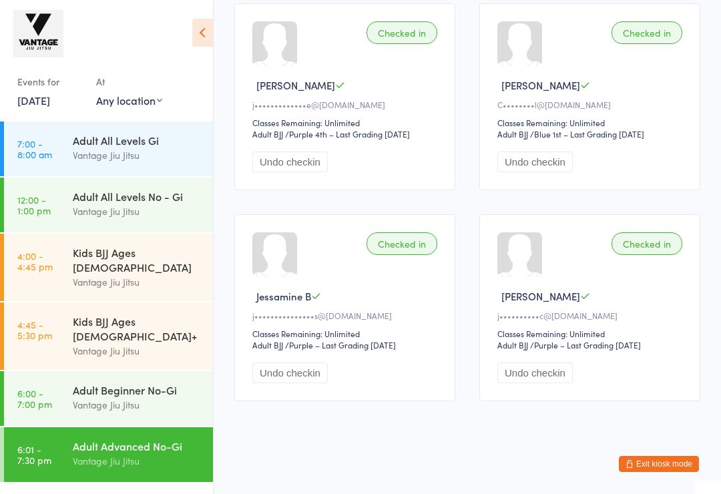
click at [44, 96] on link "28 Jul, 2025" at bounding box center [33, 100] width 33 height 15
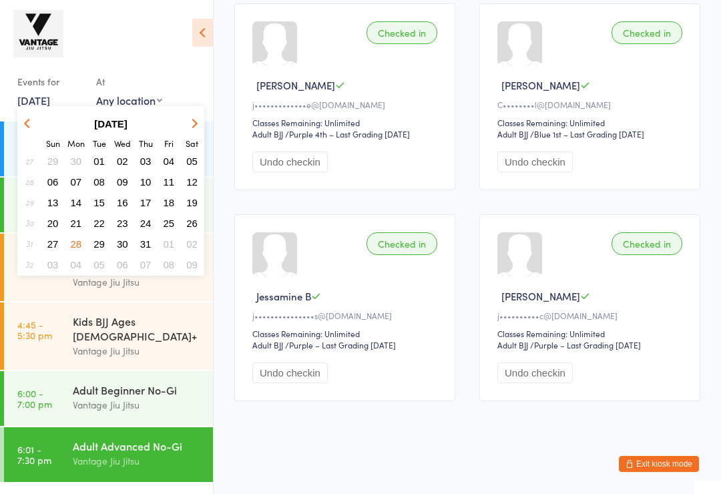
click at [107, 246] on button "29" at bounding box center [99, 244] width 21 height 18
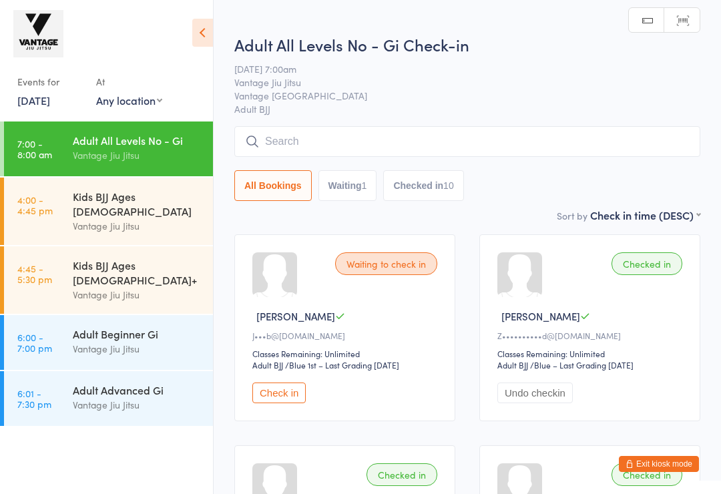
click at [74, 341] on div "Vantage Jiu Jitsu" at bounding box center [137, 348] width 129 height 15
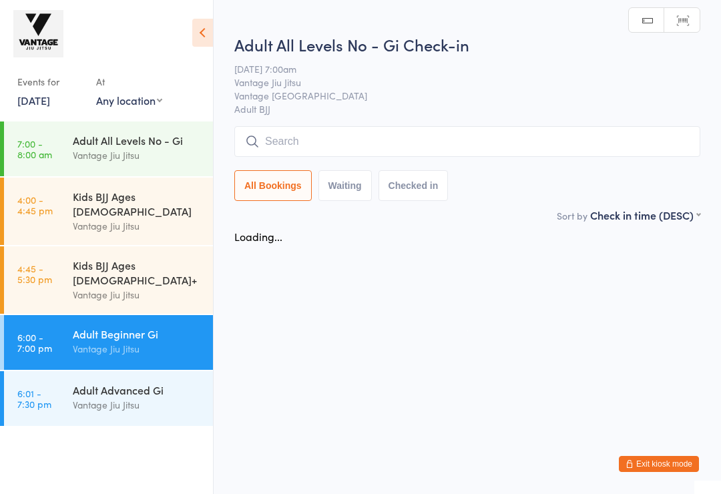
click at [50, 388] on time "6:01 - 7:30 pm" at bounding box center [34, 398] width 34 height 21
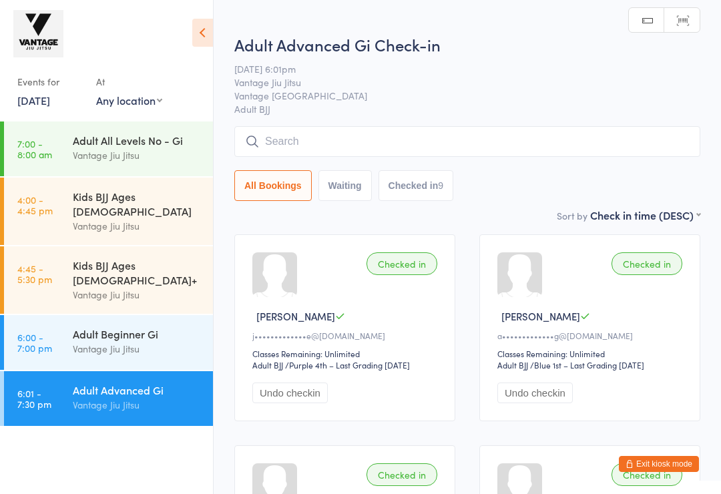
click at [76, 287] on div "Vantage Jiu Jitsu" at bounding box center [137, 294] width 129 height 15
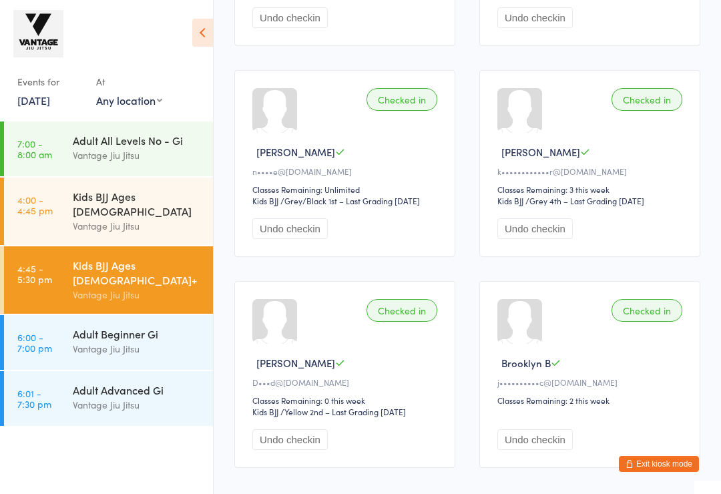
scroll to position [375, 0]
click at [57, 377] on link "6:01 - 7:30 pm Adult Advanced Gi Vantage Jiu Jitsu" at bounding box center [108, 398] width 209 height 55
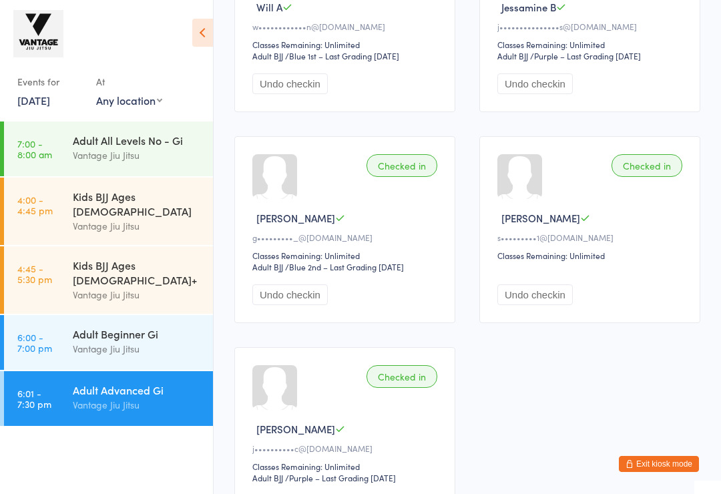
scroll to position [795, 0]
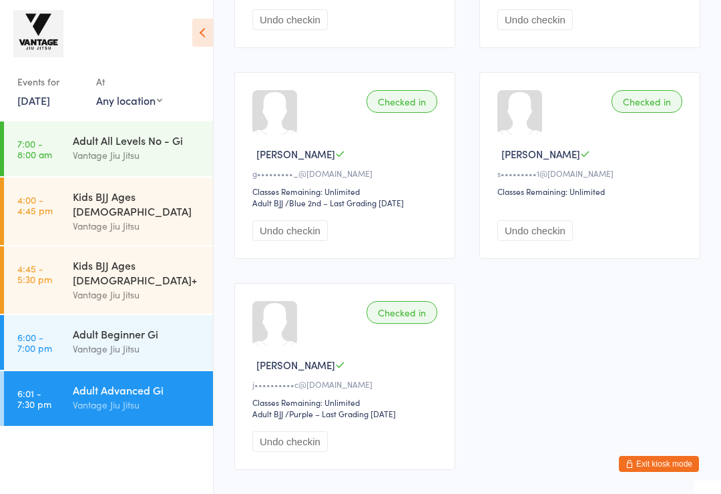
click at [37, 104] on link "29 Jul, 2025" at bounding box center [33, 100] width 33 height 15
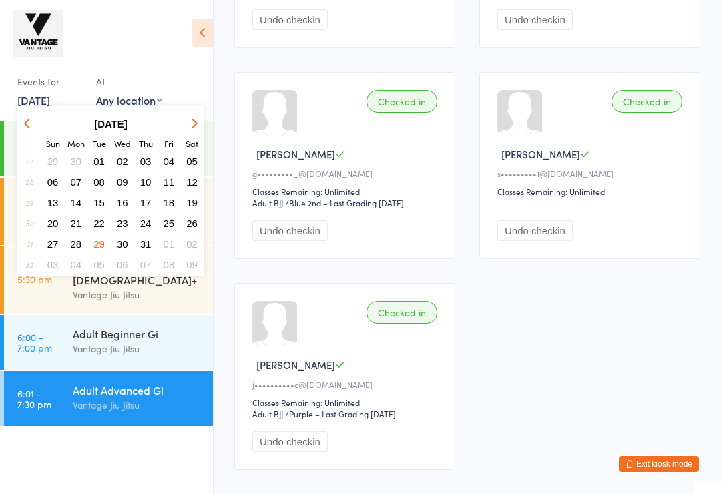
click at [152, 246] on button "31" at bounding box center [146, 244] width 21 height 18
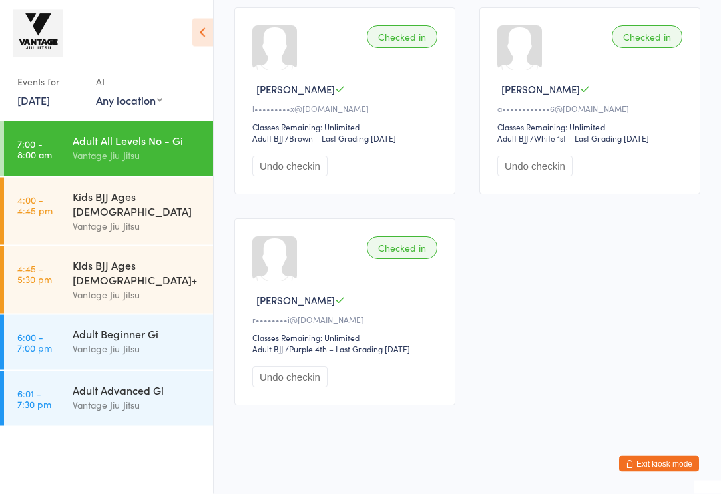
scroll to position [438, 0]
click at [75, 287] on div "Vantage Jiu Jitsu" at bounding box center [137, 294] width 129 height 15
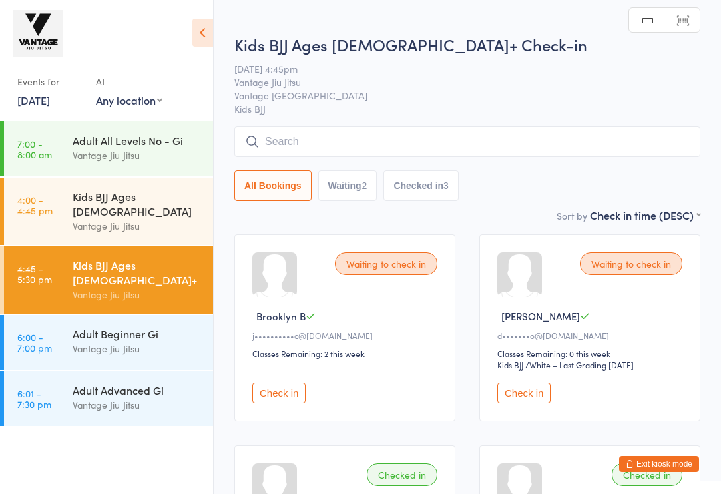
click at [81, 397] on div "Vantage Jiu Jitsu" at bounding box center [137, 404] width 129 height 15
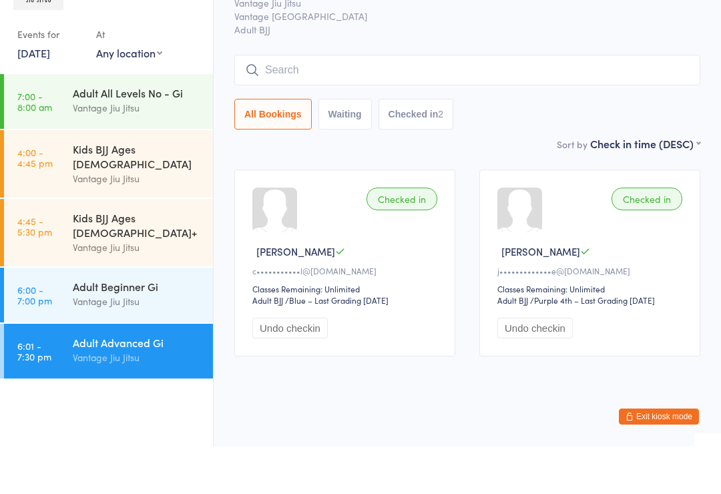
scroll to position [17, 0]
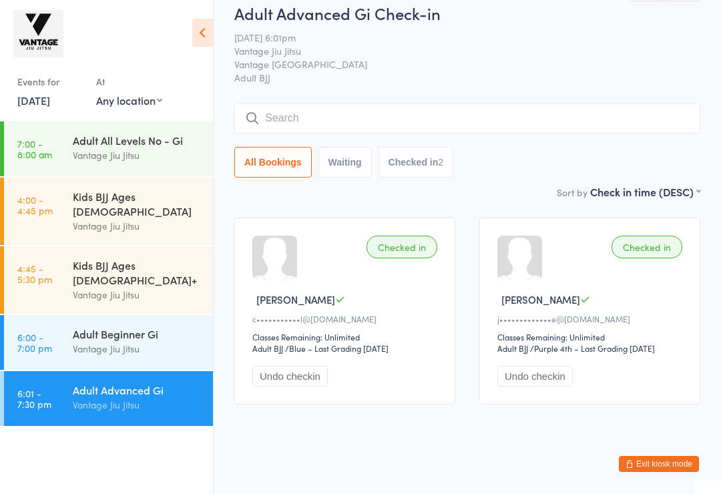
click at [67, 260] on link "4:45 - 5:30 pm Kids BJJ Ages 10+ Vantage Jiu Jitsu" at bounding box center [108, 279] width 209 height 67
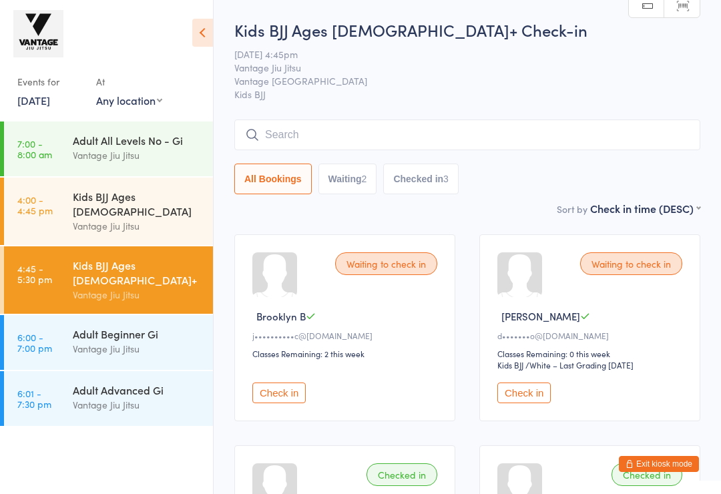
click at [71, 387] on link "6:01 - 7:30 pm Adult Advanced Gi Vantage Jiu Jitsu" at bounding box center [108, 398] width 209 height 55
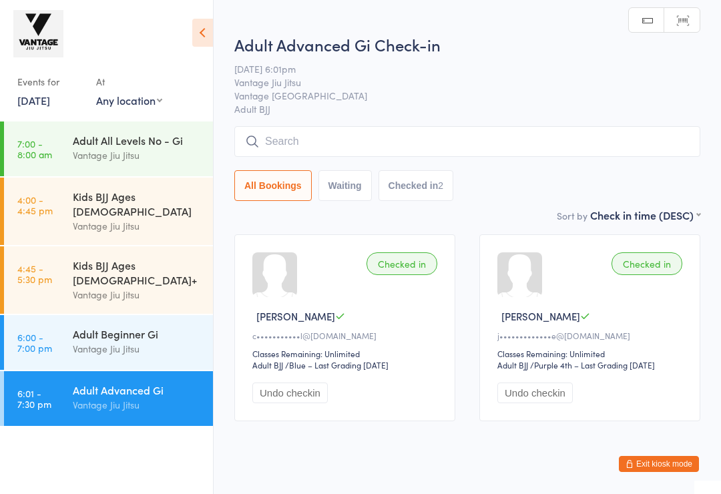
click at [288, 142] on input "search" at bounding box center [467, 141] width 466 height 31
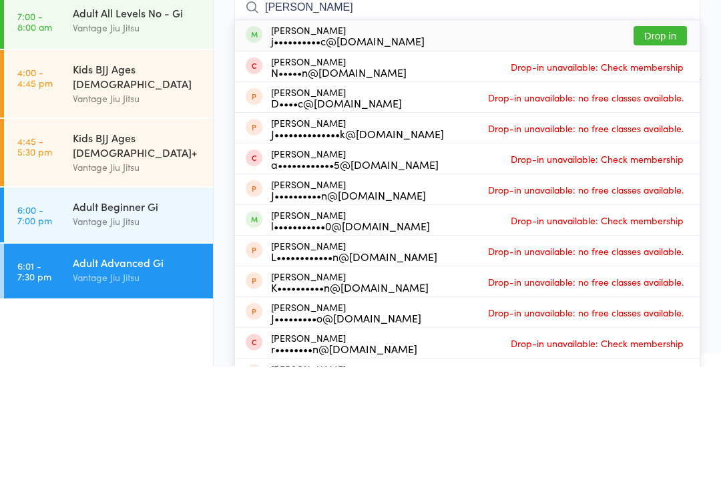
type input "Jason lag"
click at [650, 154] on button "Drop in" at bounding box center [660, 163] width 53 height 19
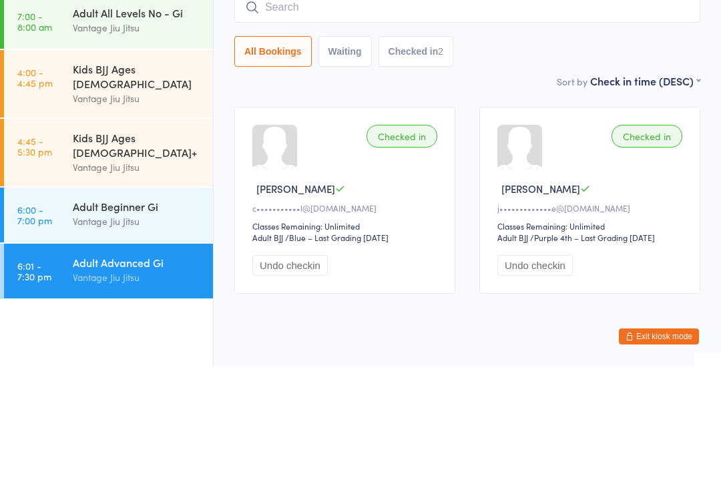
scroll to position [37, 0]
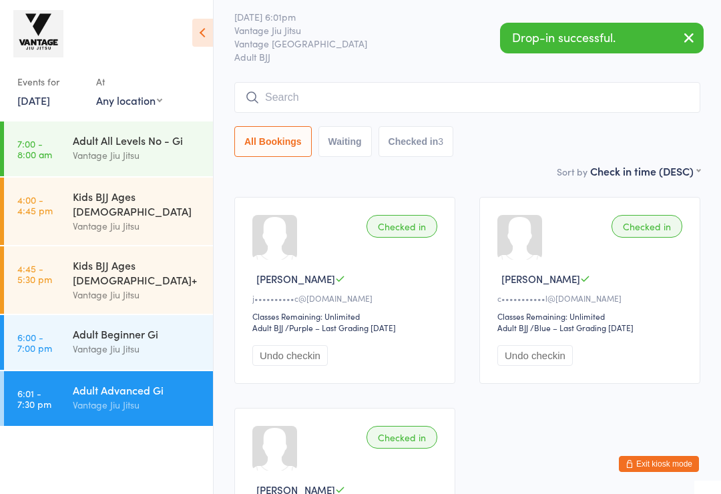
click at [309, 97] on input "search" at bounding box center [467, 97] width 466 height 31
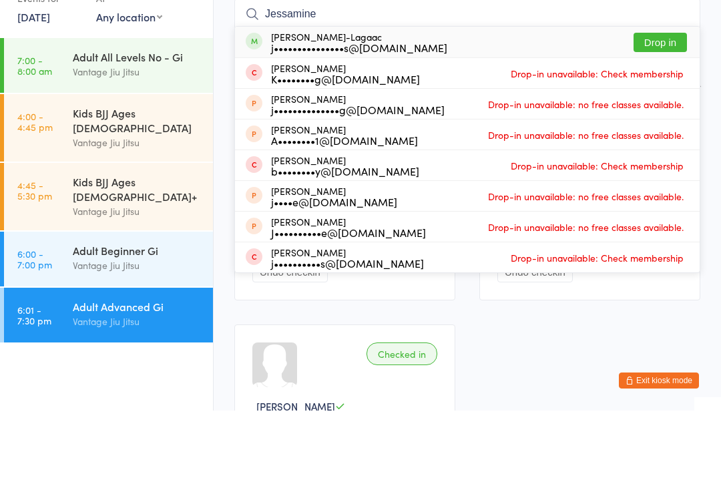
type input "Jessamine"
click at [658, 116] on button "Drop in" at bounding box center [660, 125] width 53 height 19
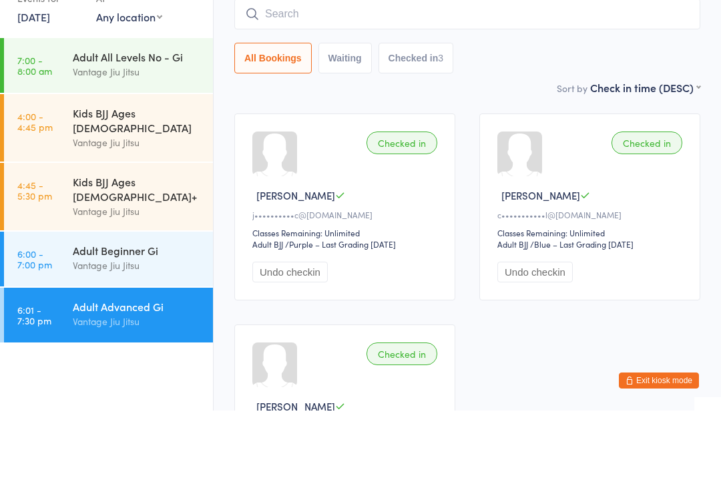
scroll to position [121, 0]
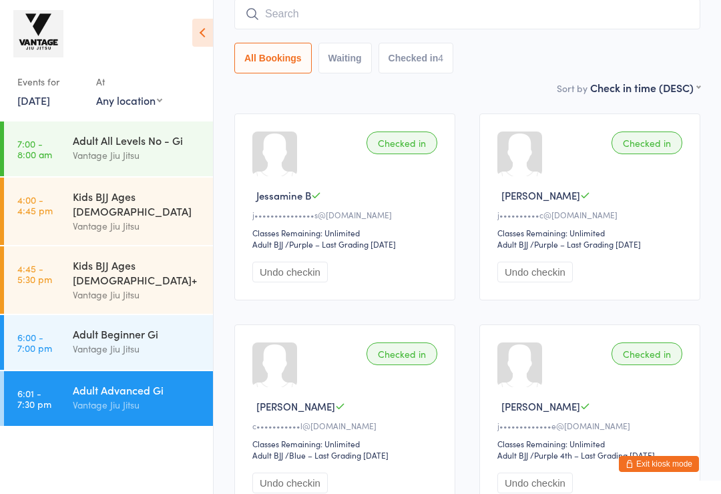
click at [44, 95] on link "31 Jul, 2025" at bounding box center [33, 100] width 33 height 15
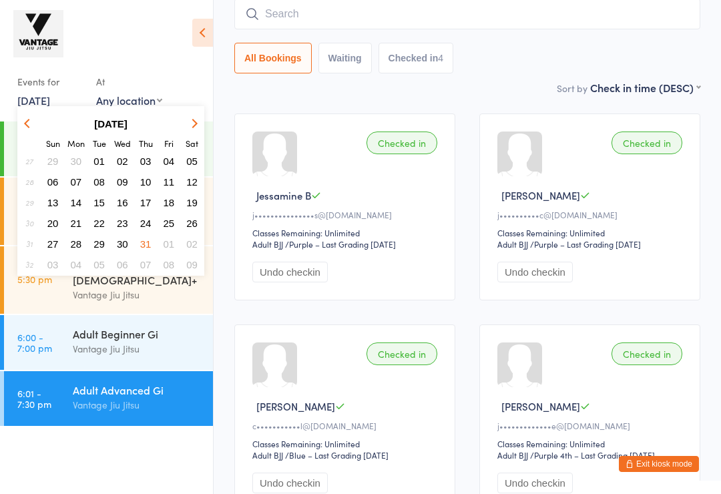
click at [195, 246] on span "02" at bounding box center [191, 243] width 11 height 11
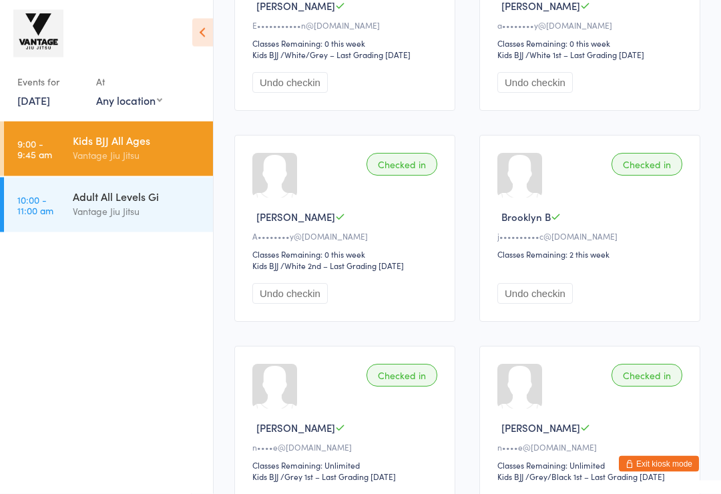
scroll to position [1155, 0]
click at [85, 210] on div "Vantage Jiu Jitsu" at bounding box center [137, 211] width 129 height 15
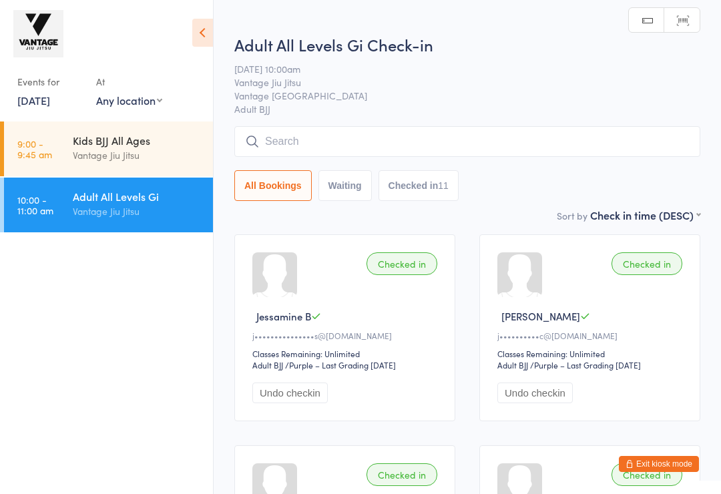
click at [37, 105] on link "2 Aug, 2025" at bounding box center [33, 100] width 33 height 15
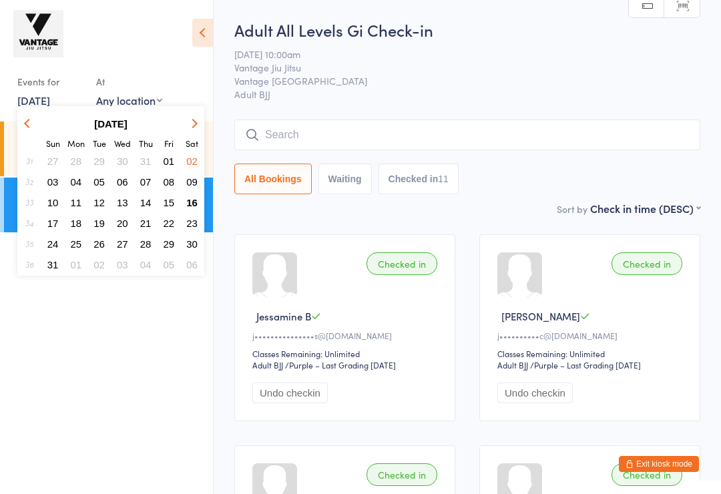
click at [31, 127] on button "button" at bounding box center [29, 124] width 20 height 18
click at [77, 205] on span "14" at bounding box center [76, 202] width 11 height 11
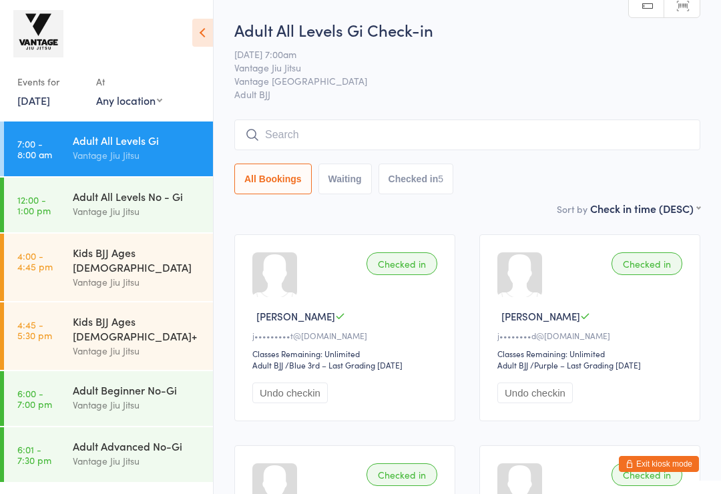
click at [83, 383] on div "Adult Beginner No-Gi" at bounding box center [137, 390] width 129 height 15
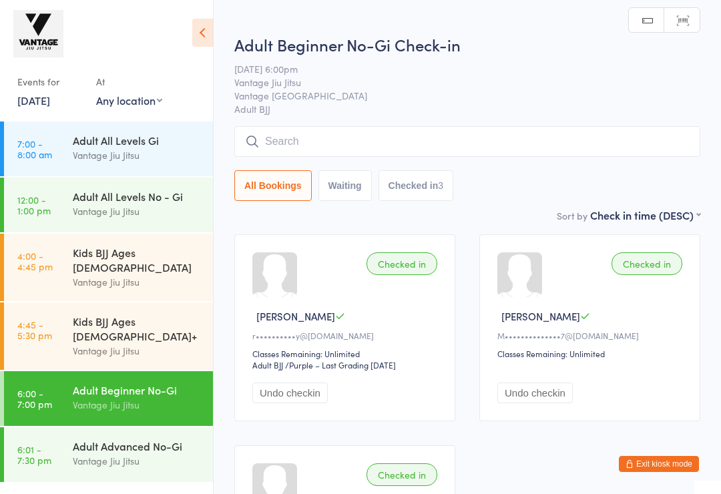
click at [71, 441] on link "6:01 - 7:30 pm Adult Advanced No-Gi Vantage Jiu Jitsu" at bounding box center [108, 454] width 209 height 55
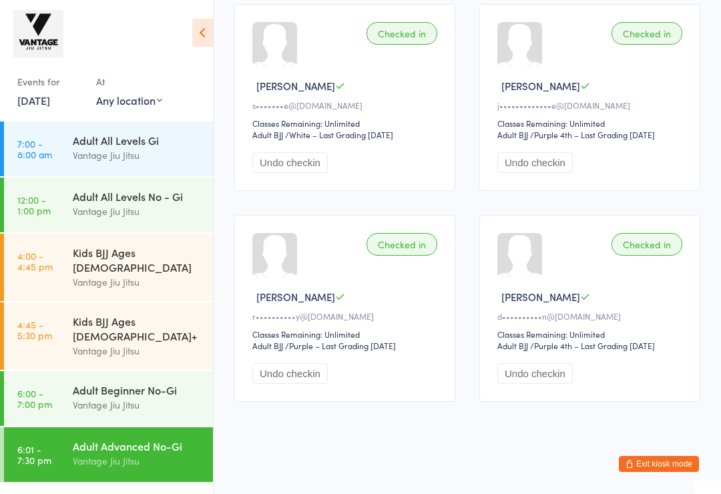
scroll to position [232, 0]
click at [33, 102] on link "14 Jul, 2025" at bounding box center [33, 100] width 33 height 15
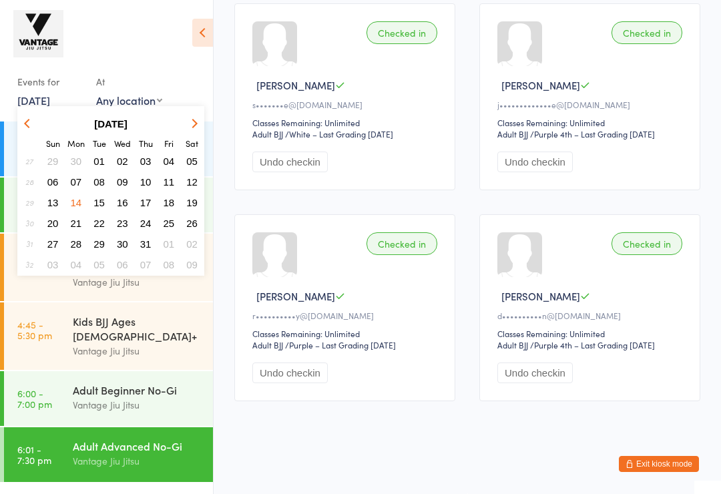
click at [100, 206] on span "15" at bounding box center [98, 202] width 11 height 11
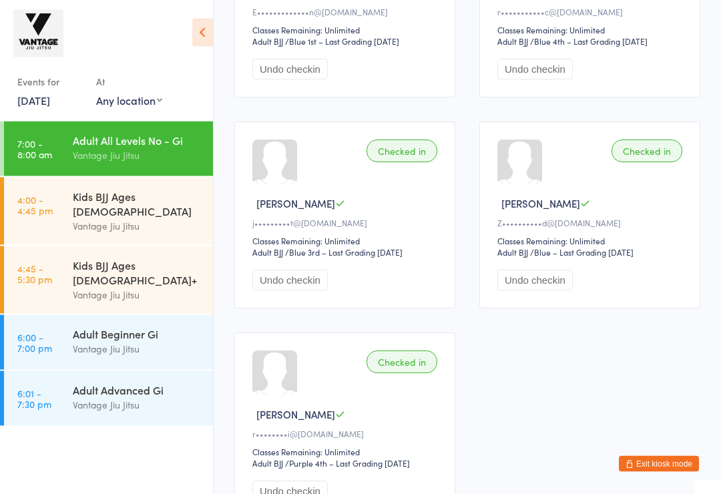
scroll to position [536, 0]
click at [71, 325] on link "6:00 - 7:00 pm Adult Beginner Gi Vantage Jiu Jitsu" at bounding box center [108, 342] width 209 height 55
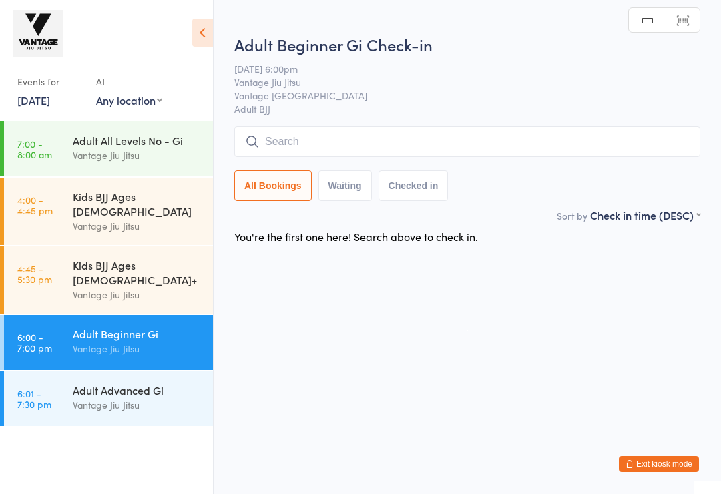
click at [62, 376] on link "6:01 - 7:30 pm Adult Advanced Gi Vantage Jiu Jitsu" at bounding box center [108, 398] width 209 height 55
